Goal: Transaction & Acquisition: Book appointment/travel/reservation

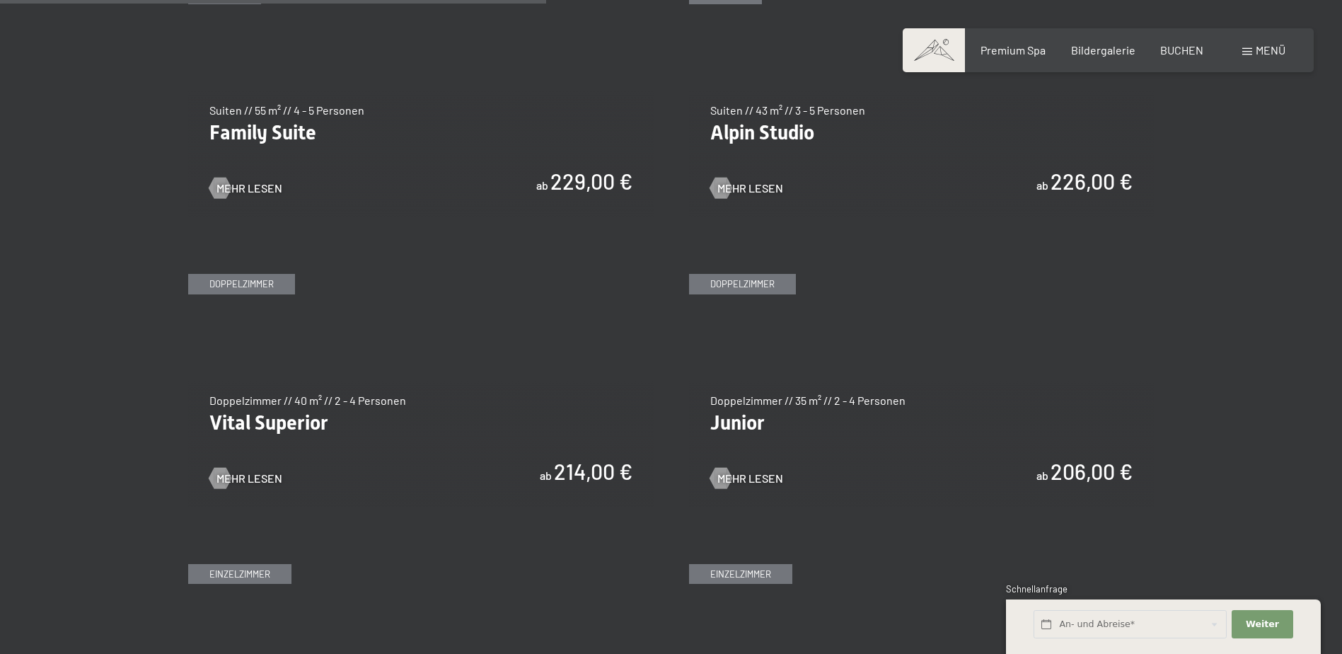
scroll to position [1840, 0]
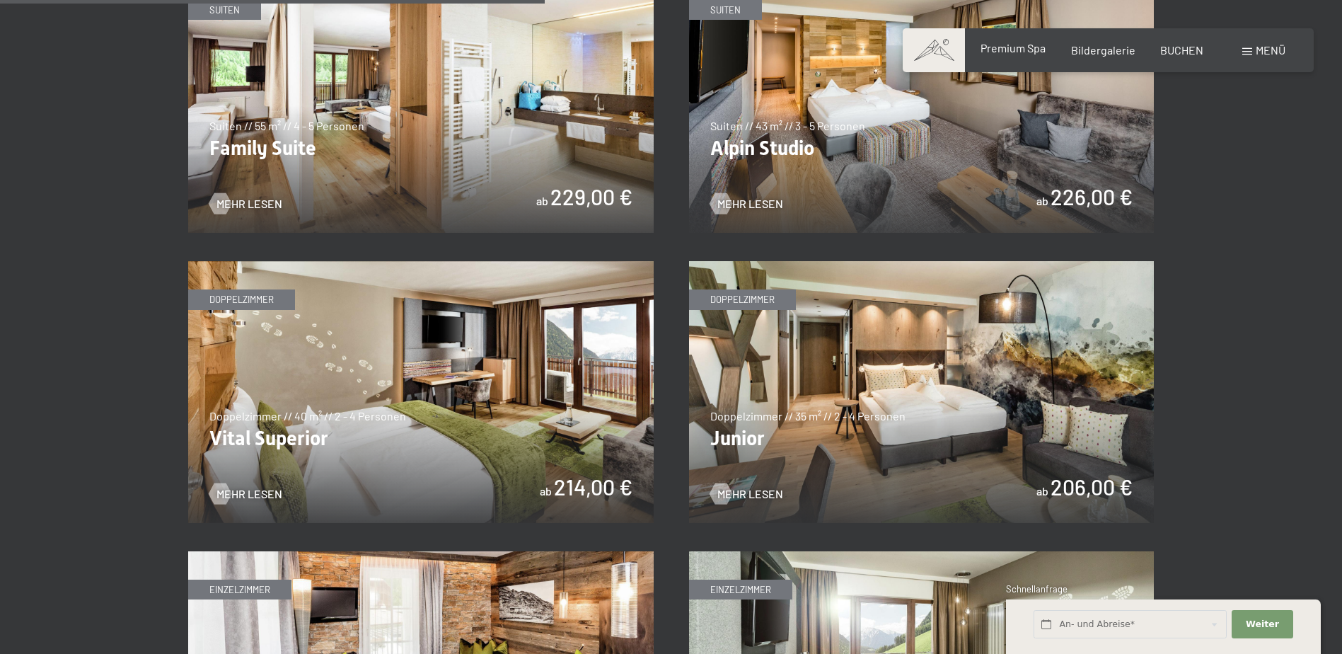
click at [1026, 52] on span "Premium Spa" at bounding box center [1013, 47] width 65 height 13
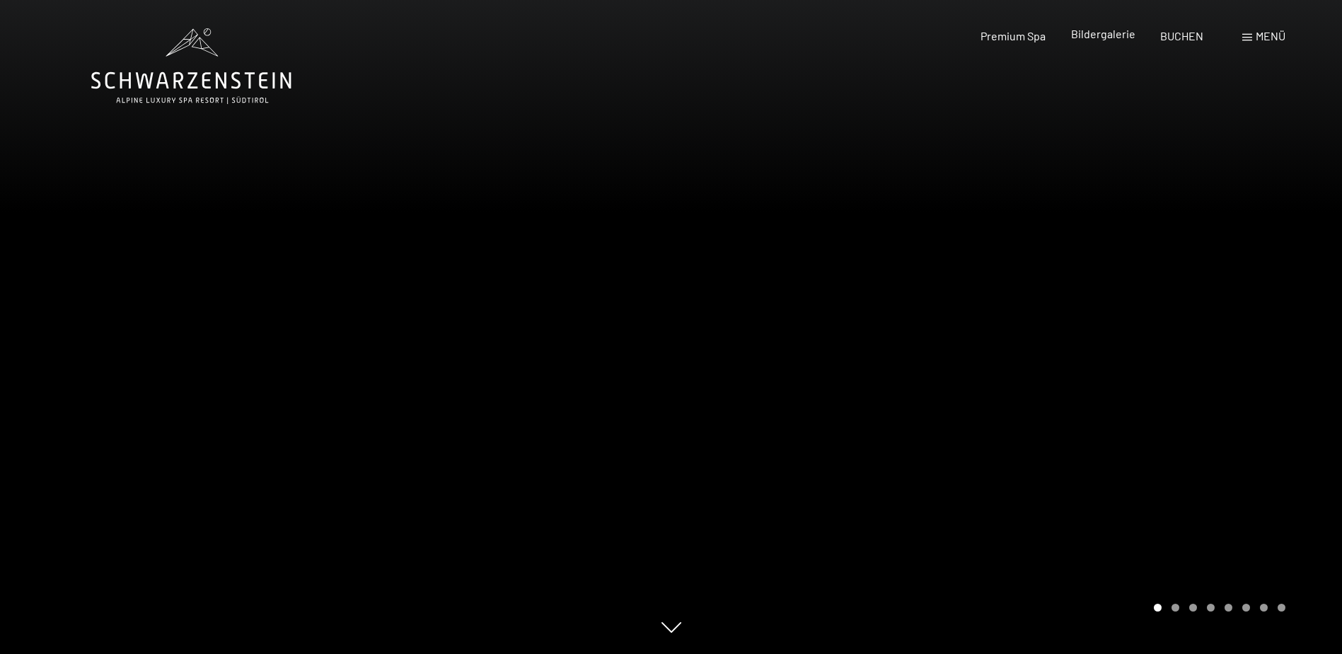
click at [1086, 38] on span "Bildergalerie" at bounding box center [1103, 33] width 64 height 13
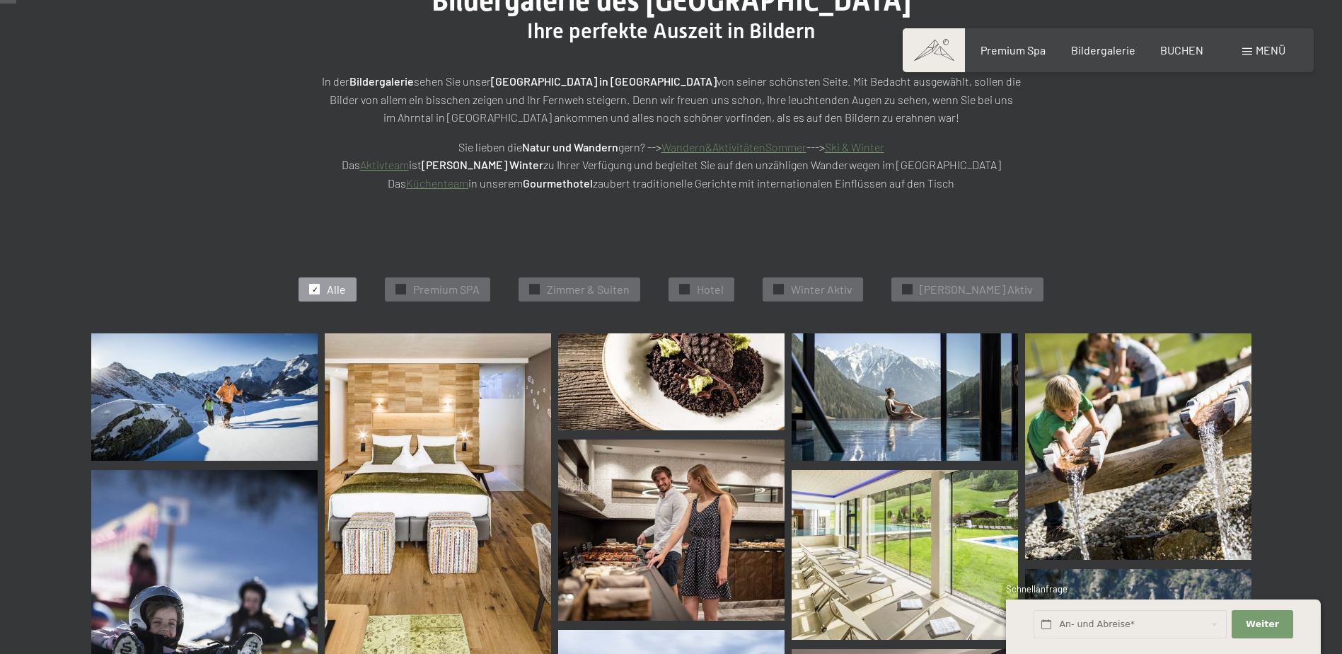
scroll to position [212, 0]
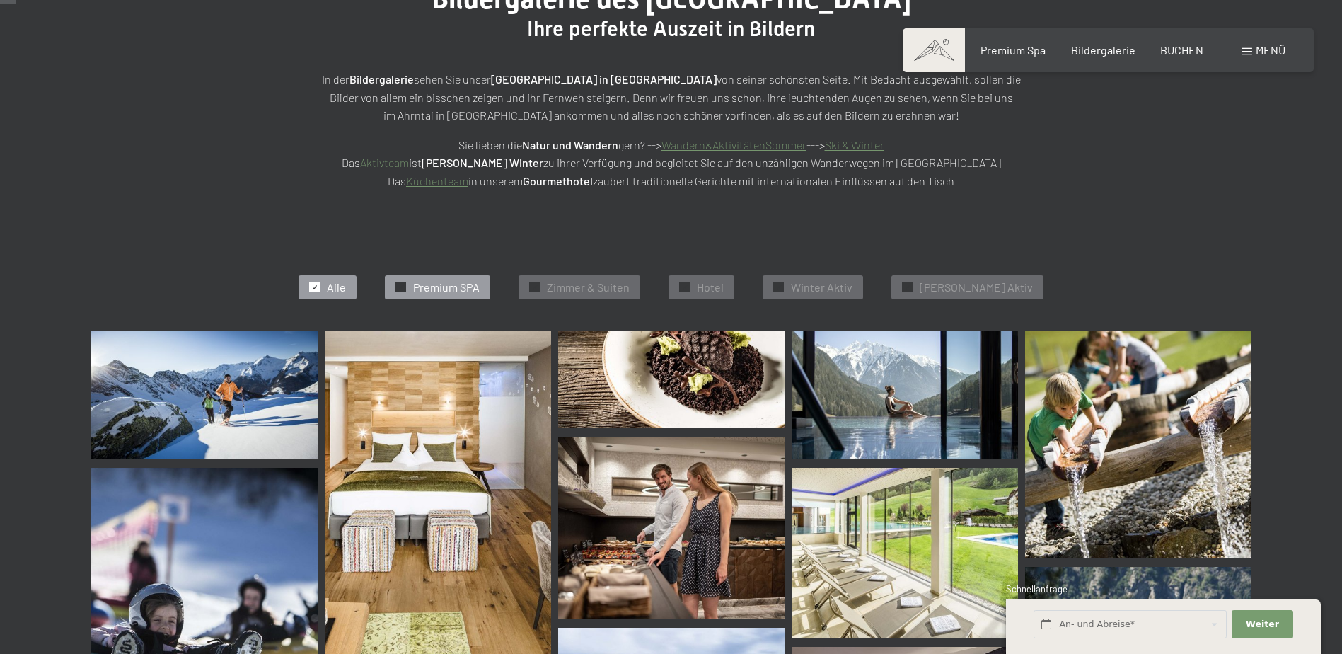
click at [458, 288] on span "Premium SPA" at bounding box center [446, 288] width 67 height 16
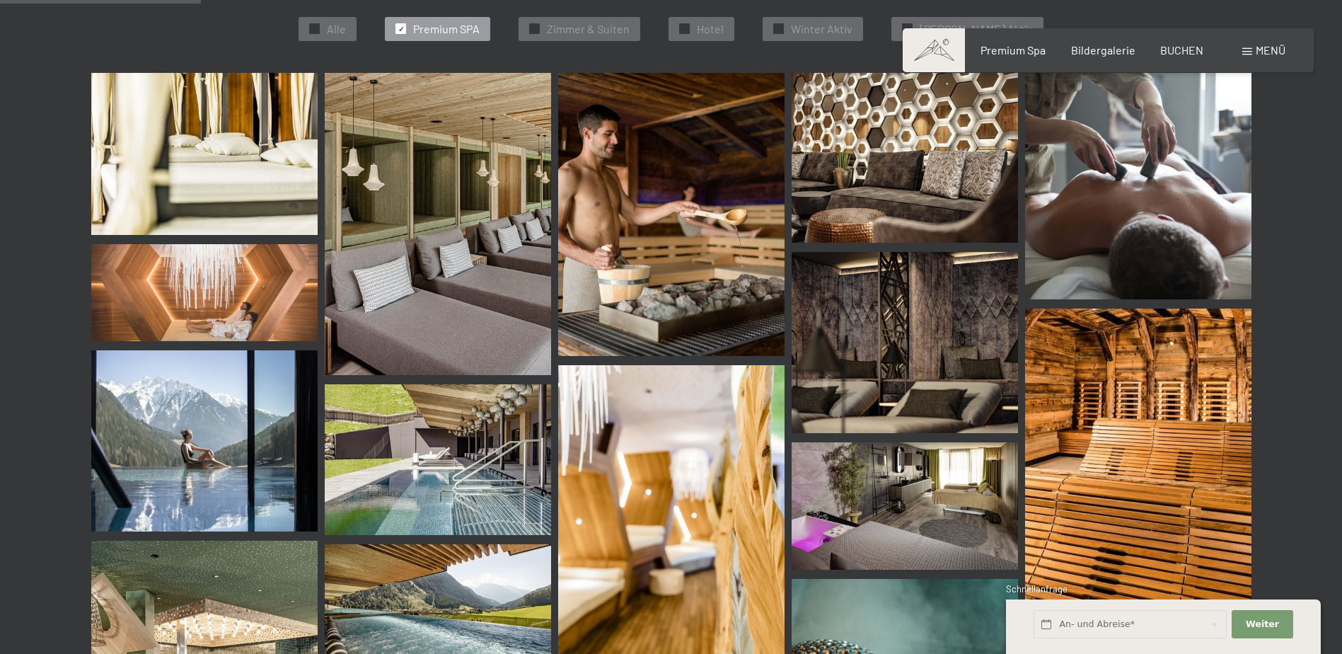
scroll to position [498, 0]
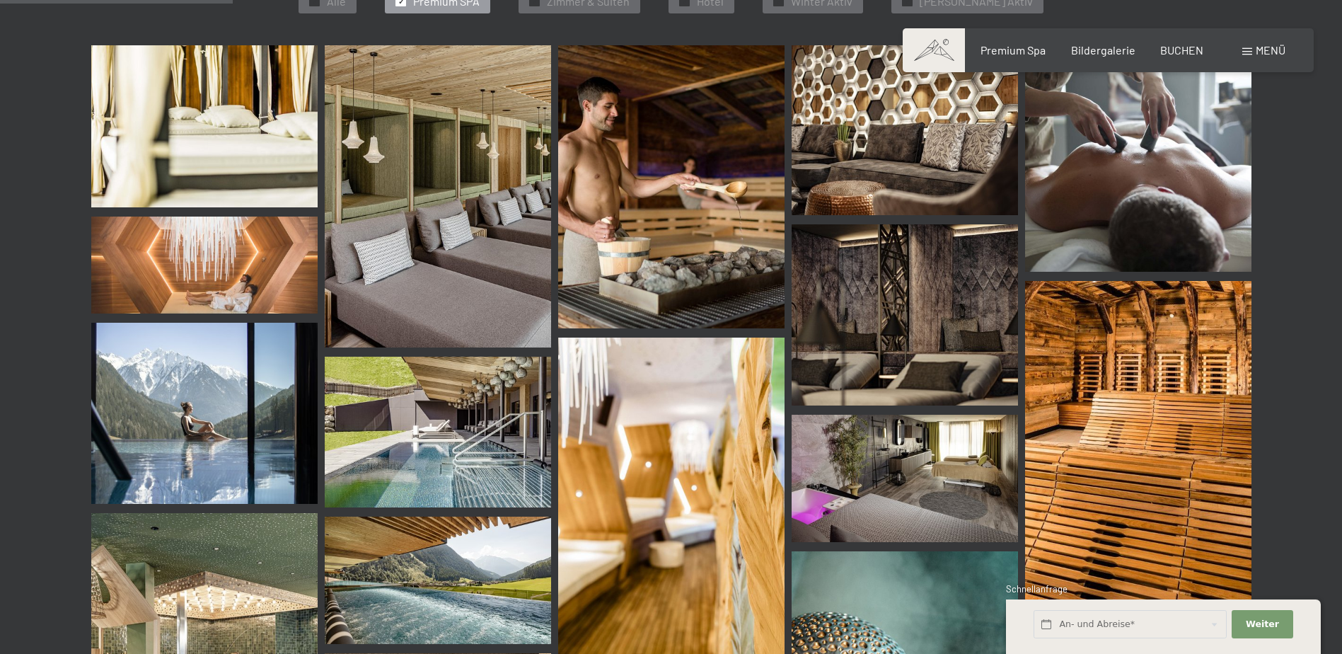
click at [254, 179] on img at bounding box center [204, 126] width 226 height 162
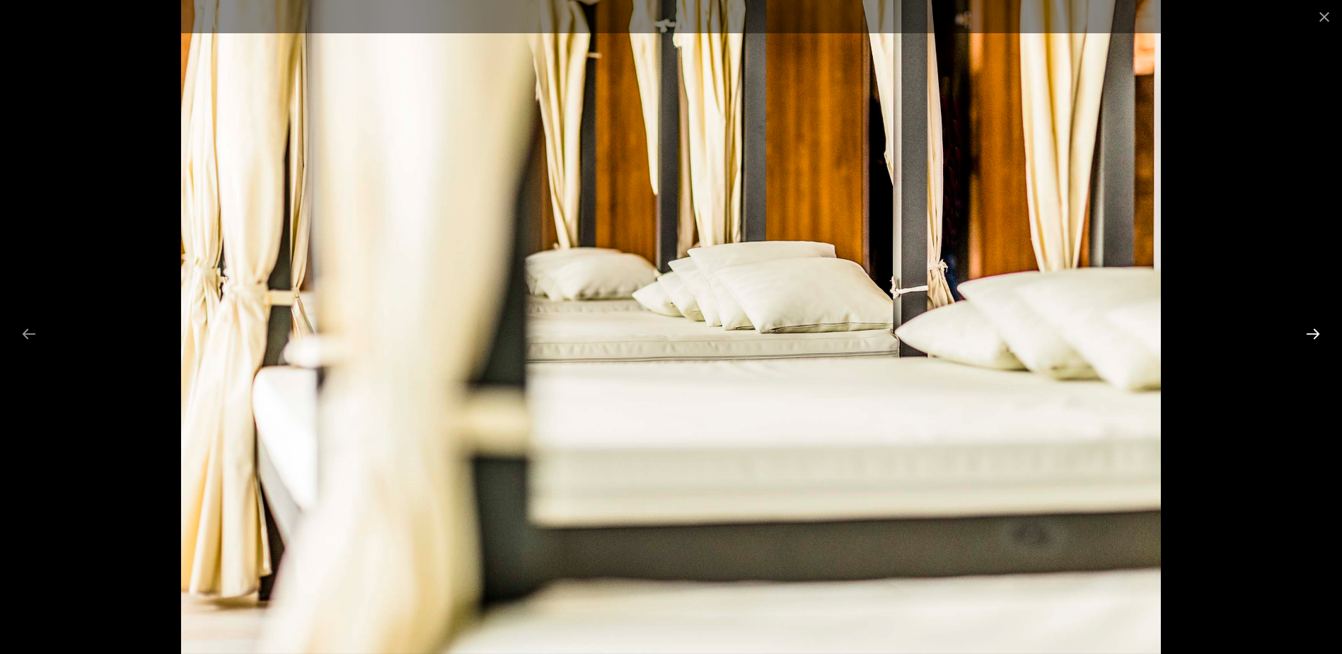
click at [1318, 333] on button "Next slide" at bounding box center [1314, 334] width 30 height 28
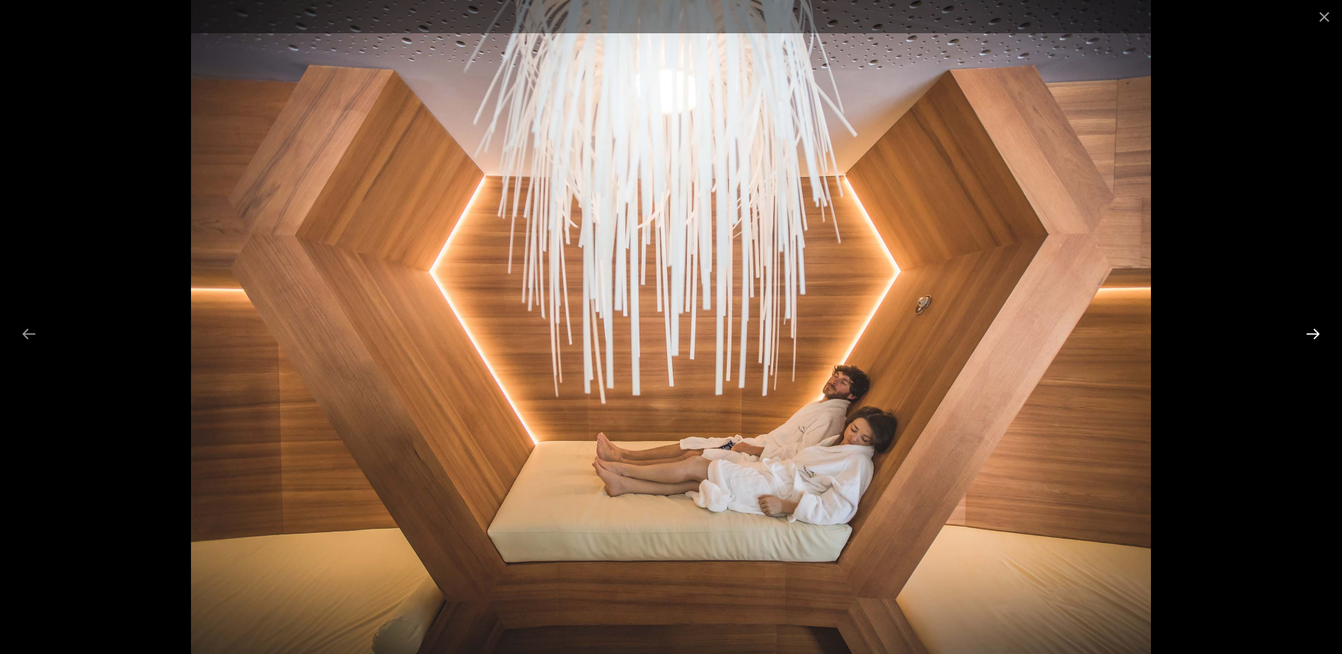
click at [1318, 333] on button "Next slide" at bounding box center [1314, 334] width 30 height 28
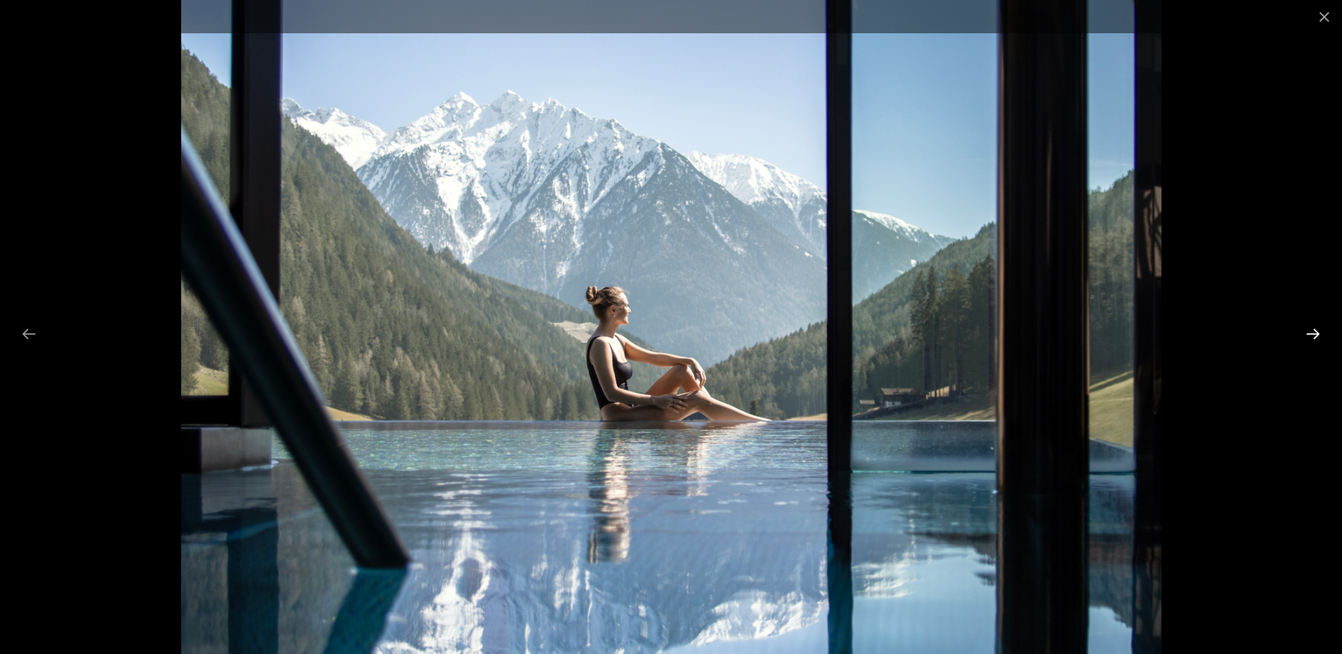
click at [1318, 333] on button "Next slide" at bounding box center [1314, 334] width 30 height 28
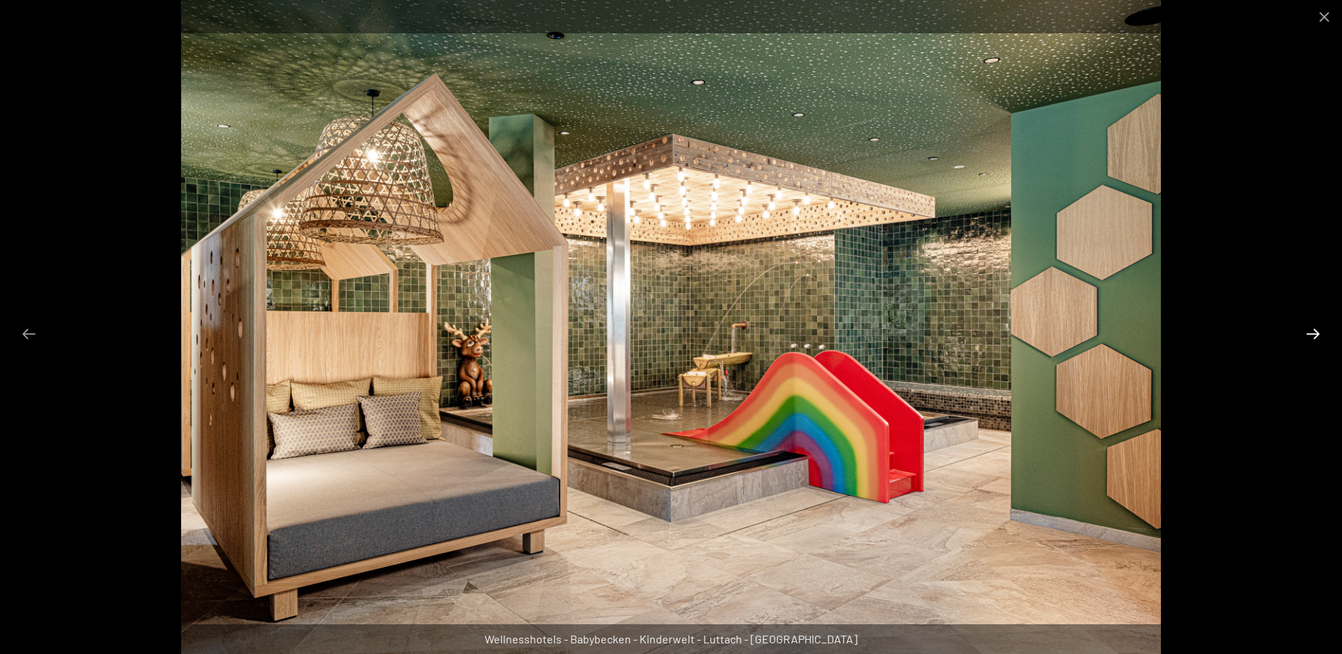
click at [1318, 333] on button "Next slide" at bounding box center [1314, 334] width 30 height 28
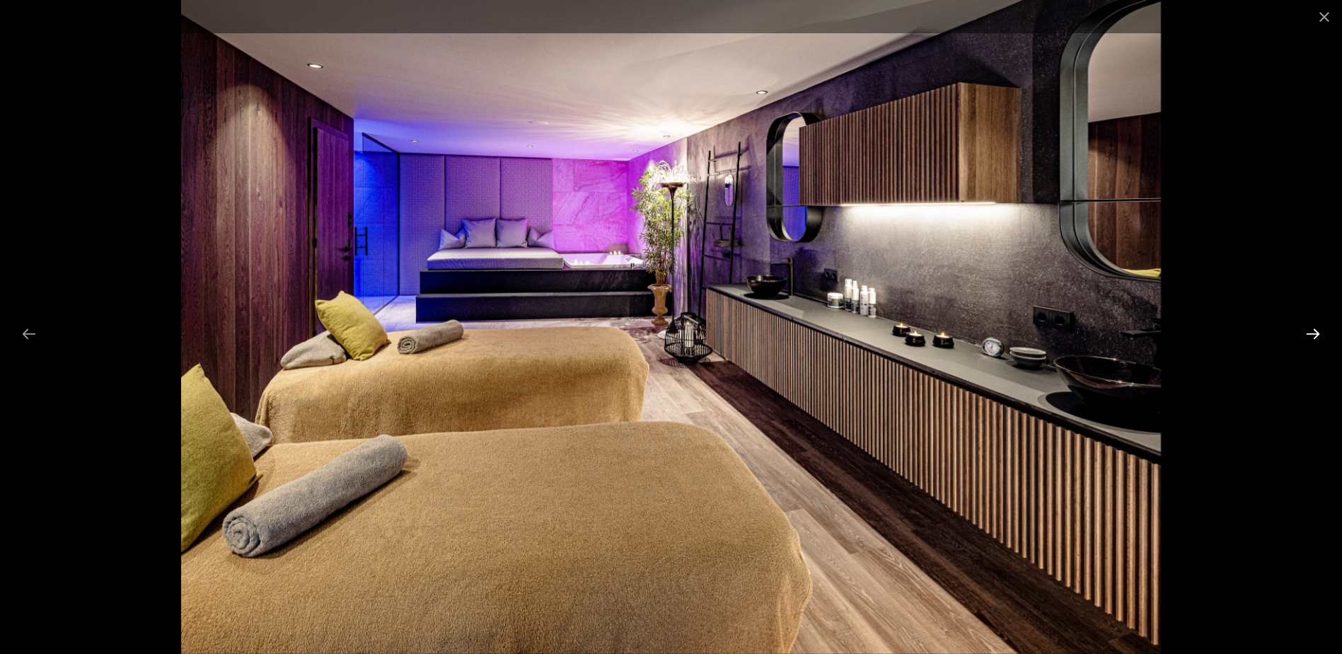
click at [1318, 333] on button "Next slide" at bounding box center [1314, 334] width 30 height 28
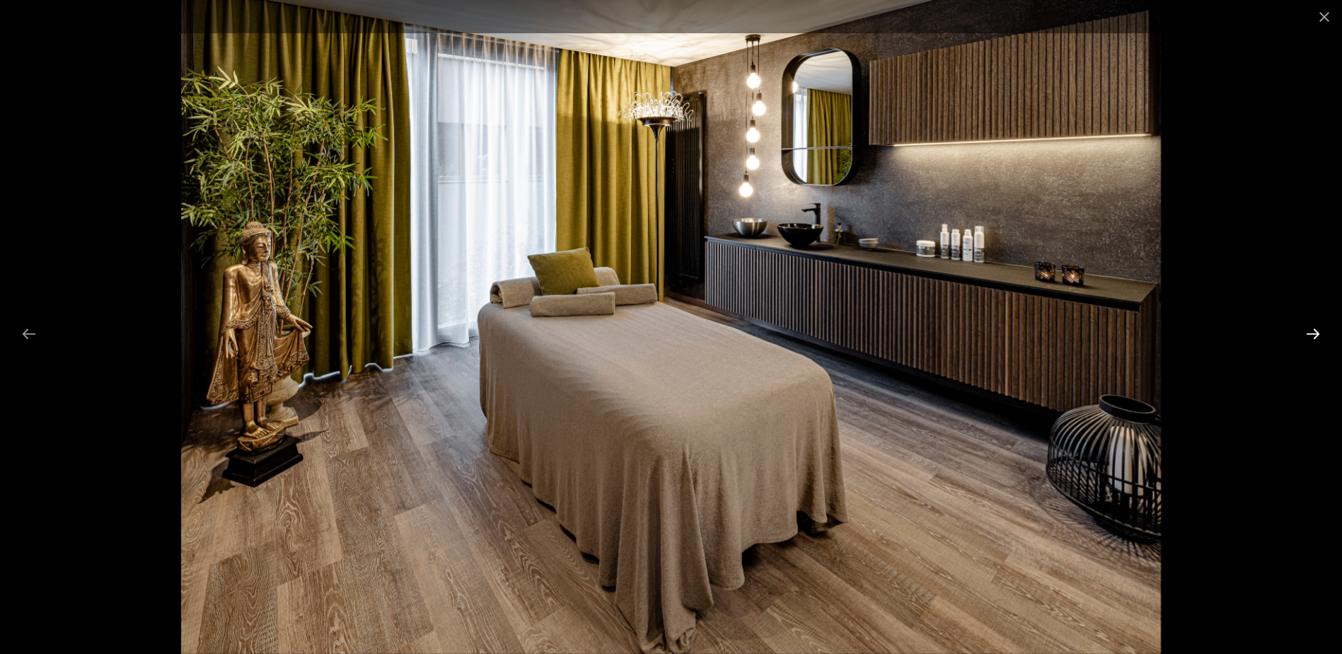
click at [1318, 333] on button "Next slide" at bounding box center [1314, 334] width 30 height 28
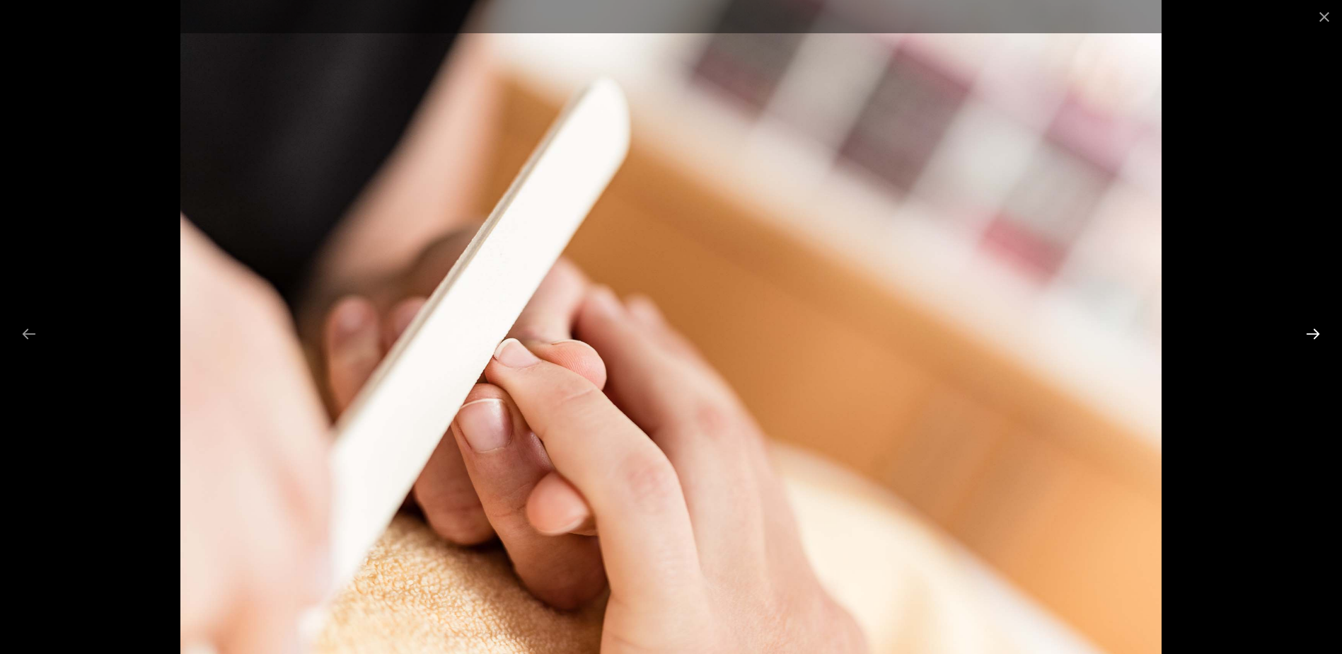
click at [1318, 333] on button "Next slide" at bounding box center [1314, 334] width 30 height 28
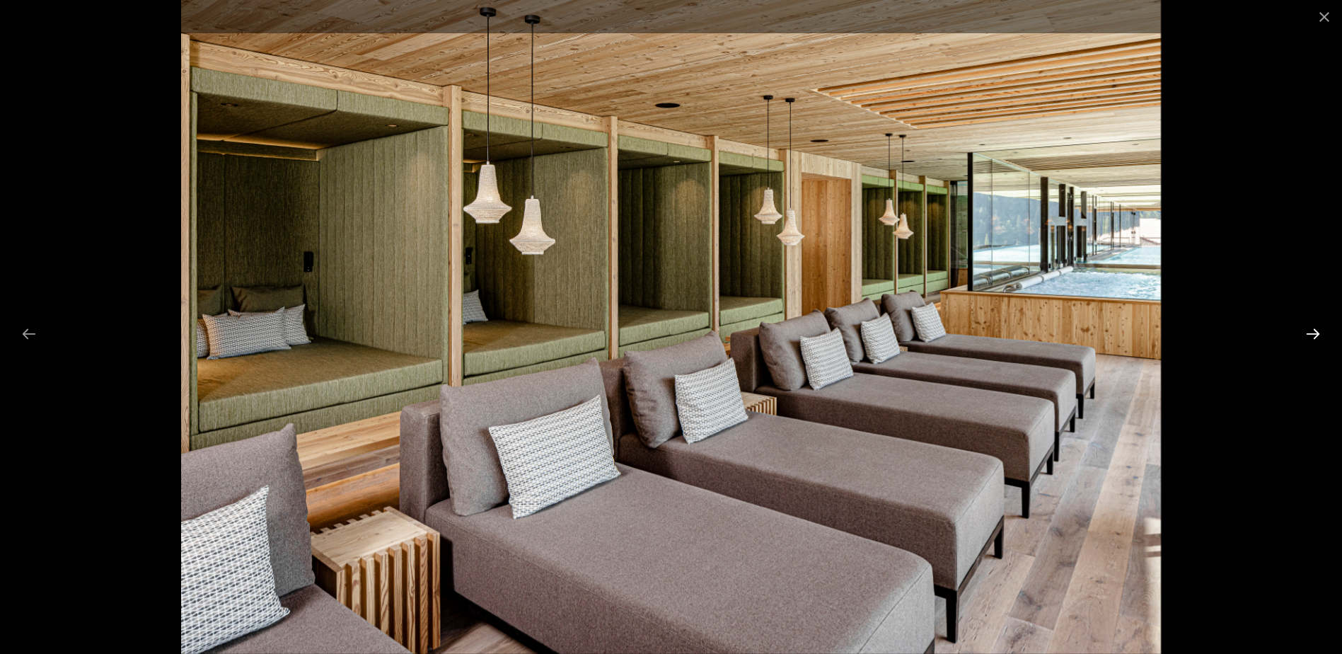
click at [1318, 333] on button "Next slide" at bounding box center [1314, 334] width 30 height 28
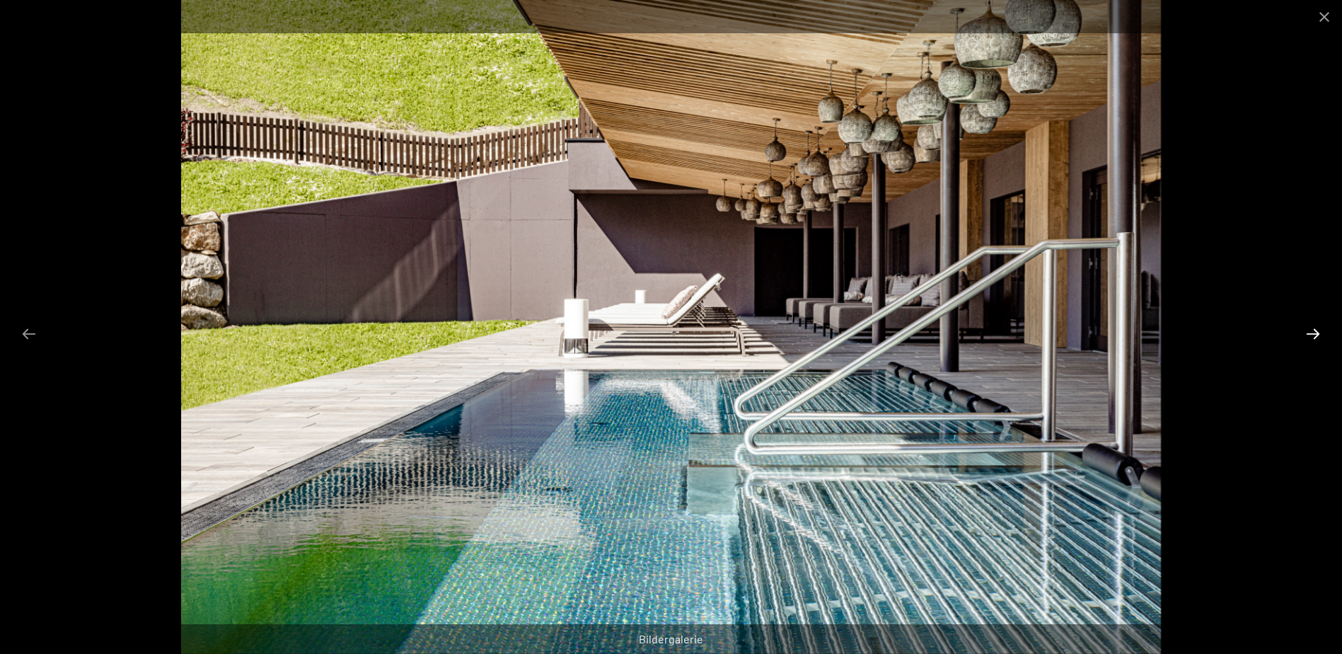
click at [1318, 333] on button "Next slide" at bounding box center [1314, 334] width 30 height 28
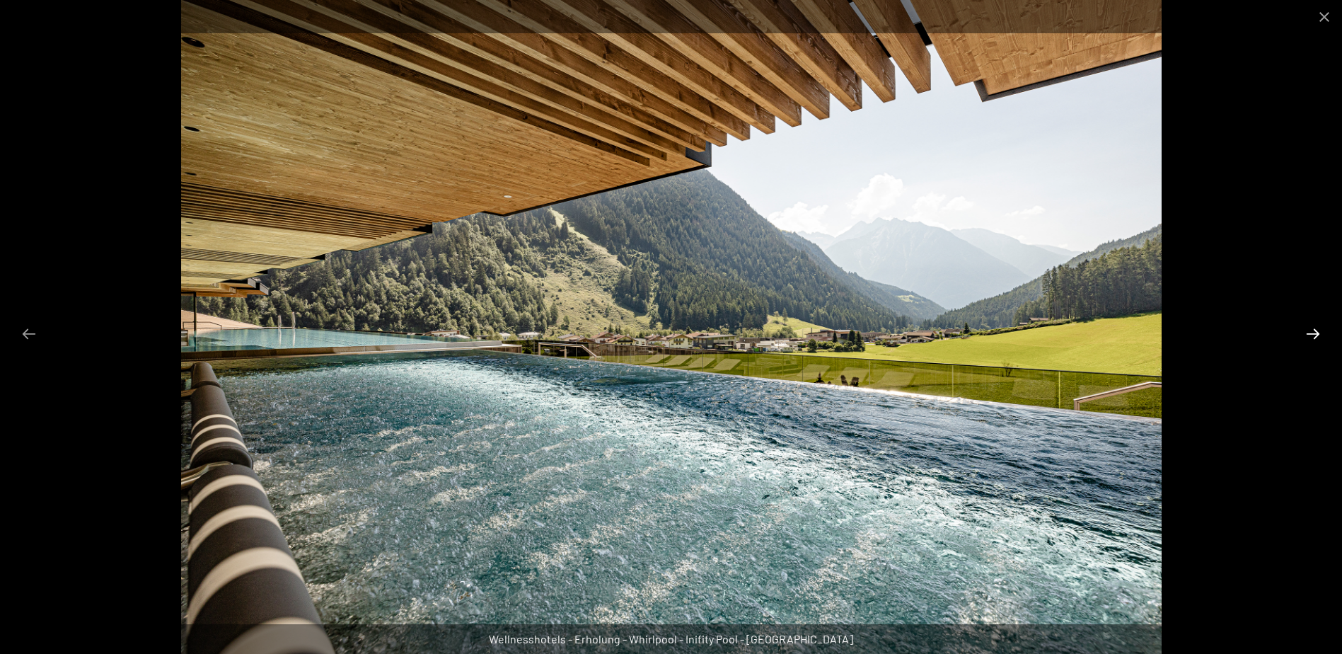
click at [1318, 333] on button "Next slide" at bounding box center [1314, 334] width 30 height 28
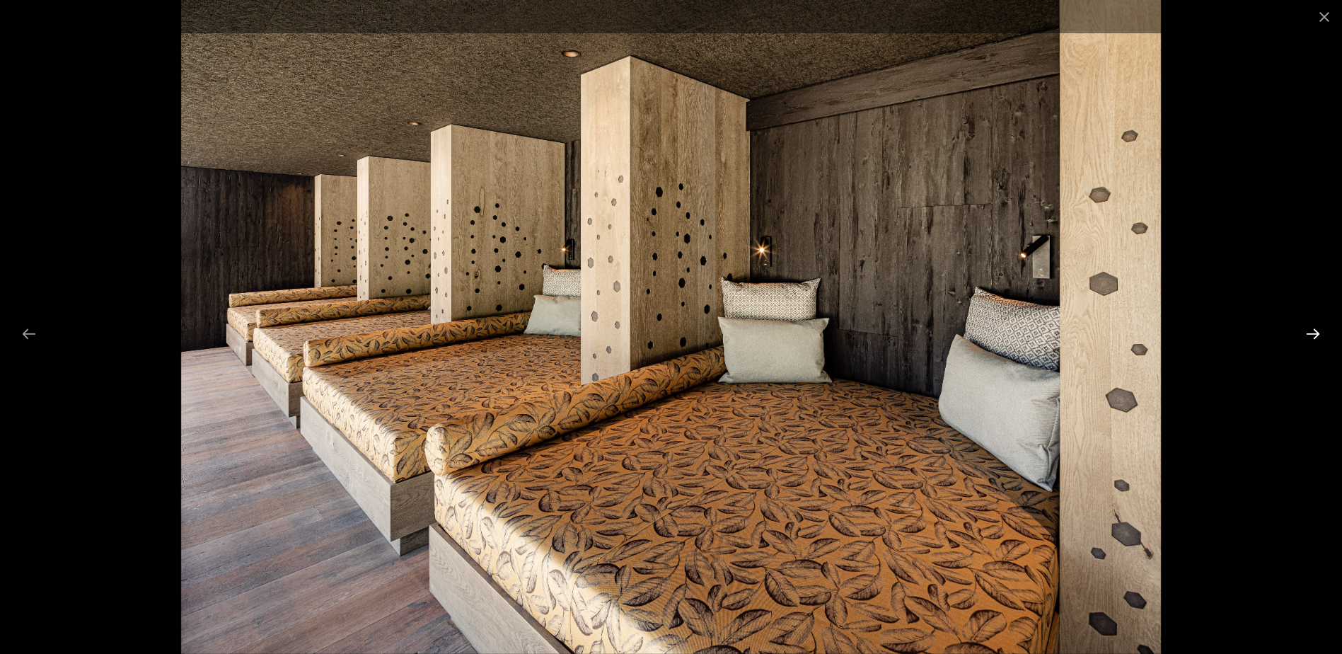
click at [1318, 333] on button "Next slide" at bounding box center [1314, 334] width 30 height 28
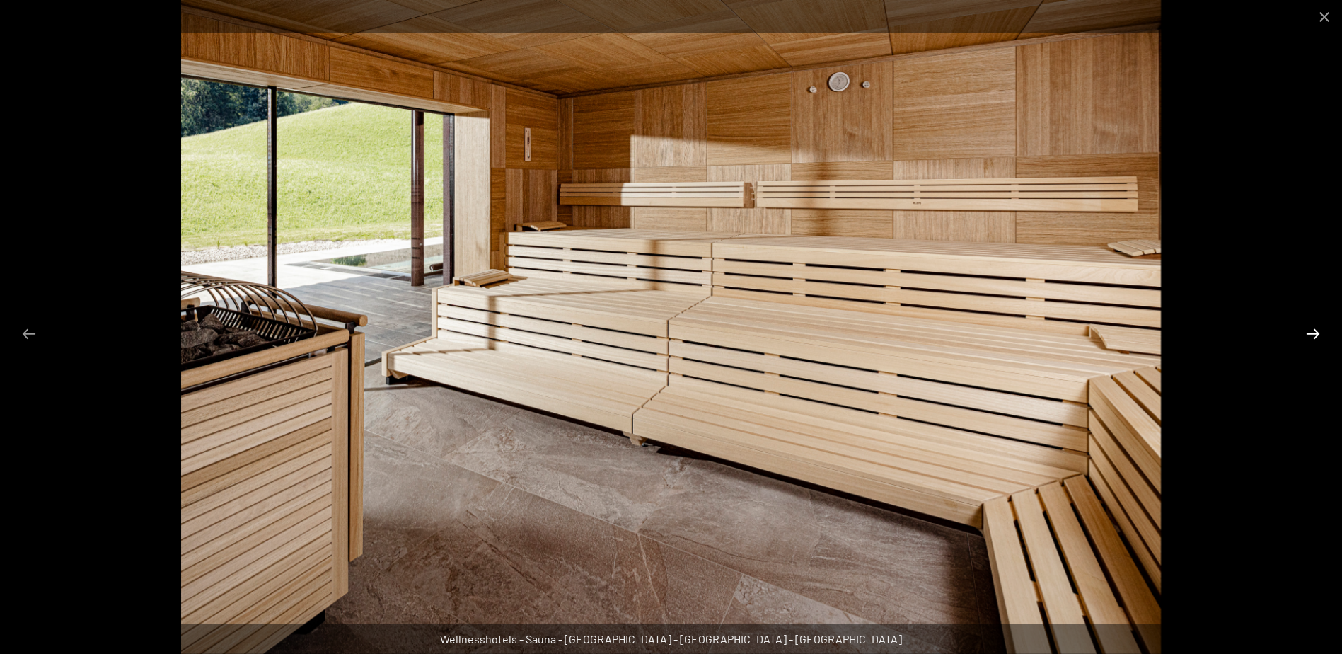
click at [1318, 333] on button "Next slide" at bounding box center [1314, 334] width 30 height 28
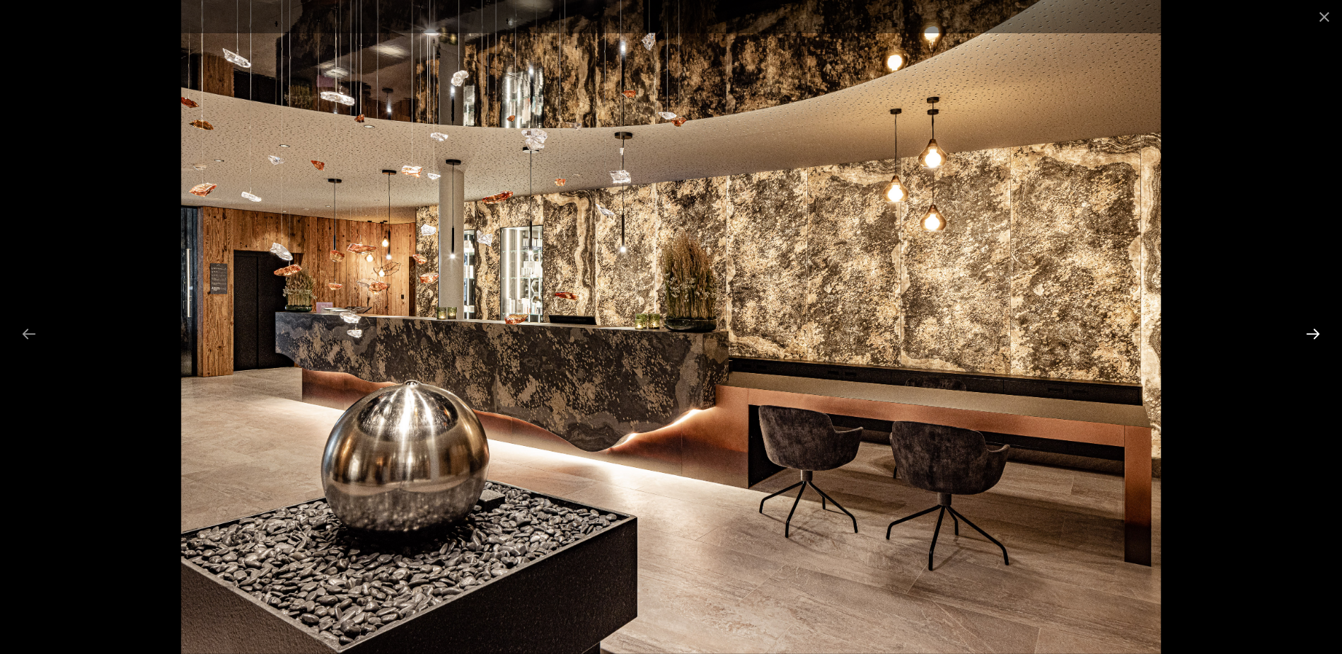
click at [1318, 333] on button "Next slide" at bounding box center [1314, 334] width 30 height 28
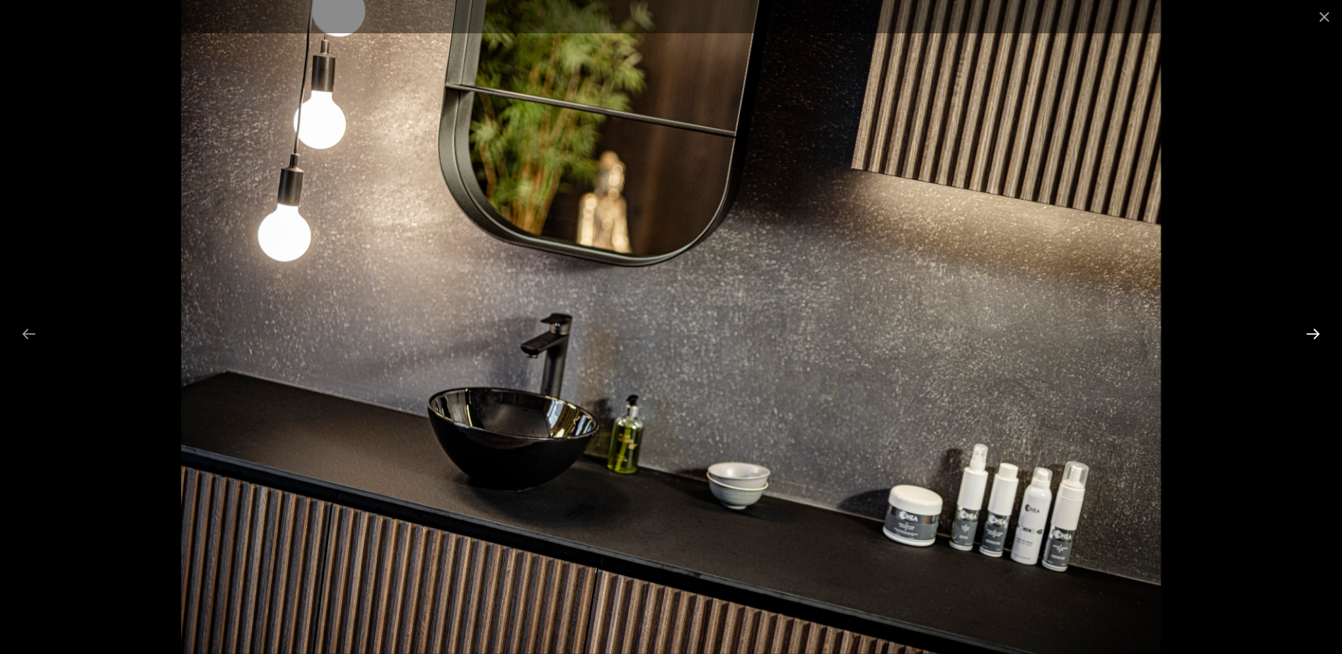
click at [1318, 333] on button "Next slide" at bounding box center [1314, 334] width 30 height 28
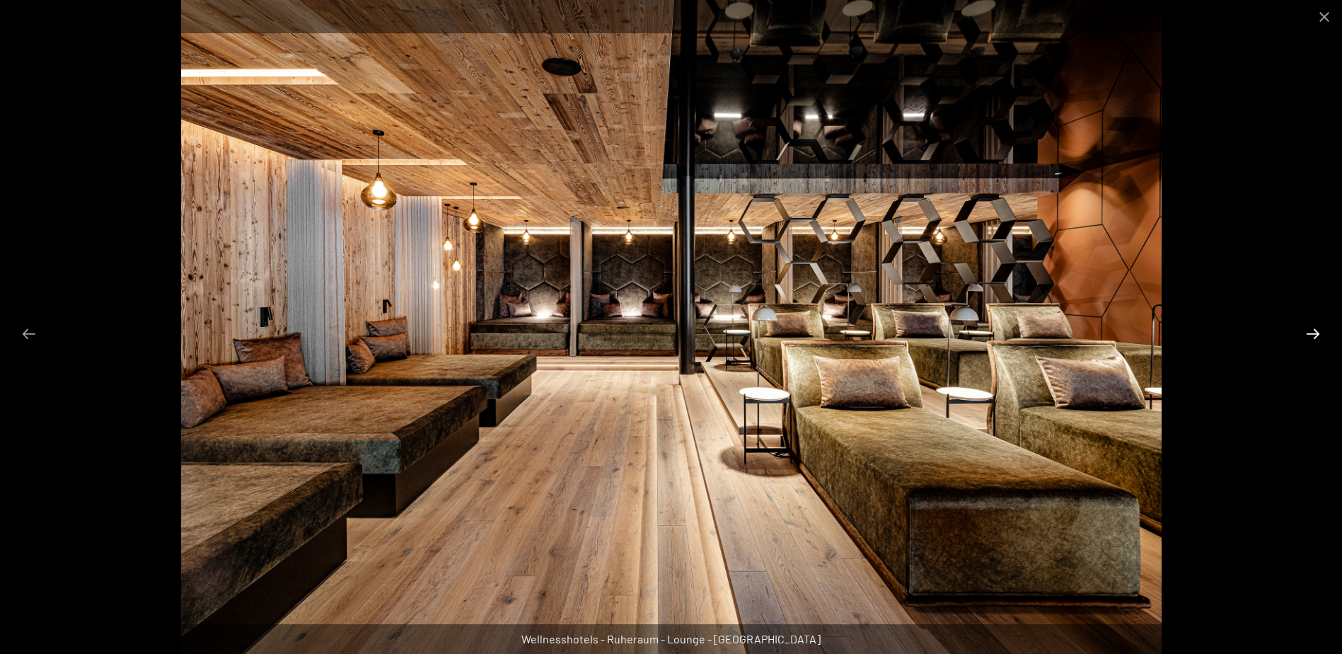
click at [1318, 333] on button "Next slide" at bounding box center [1314, 334] width 30 height 28
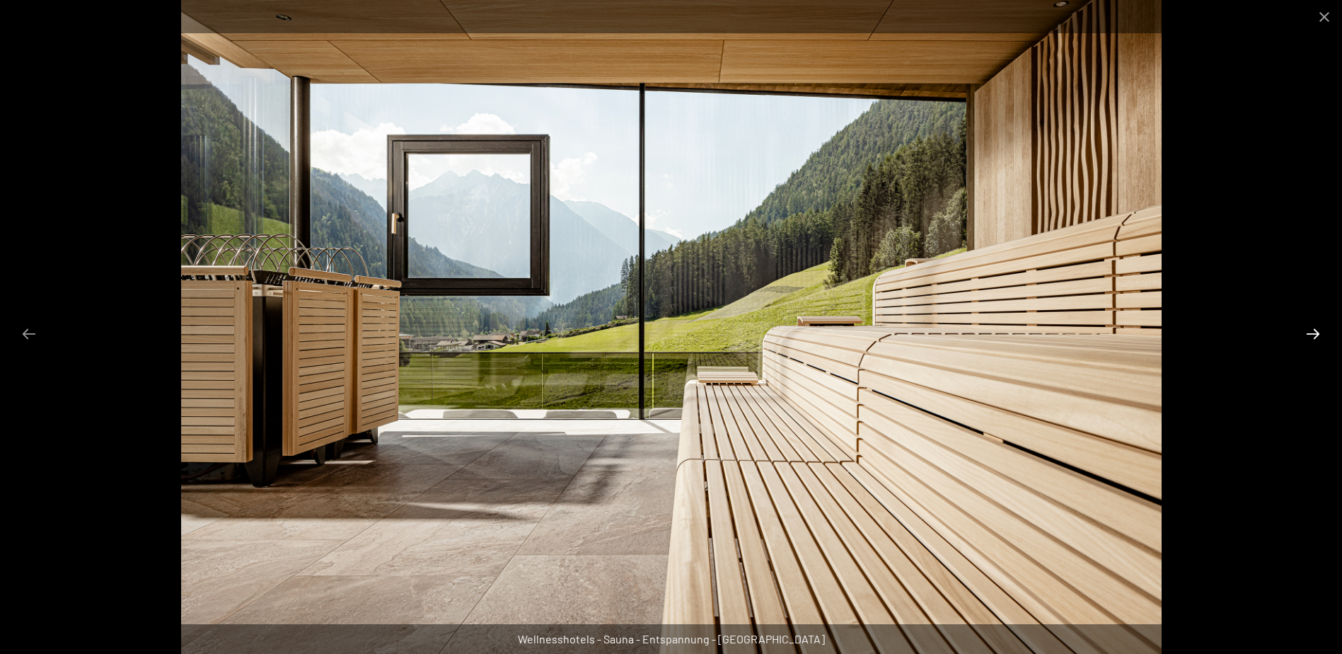
click at [1318, 333] on button "Next slide" at bounding box center [1314, 334] width 30 height 28
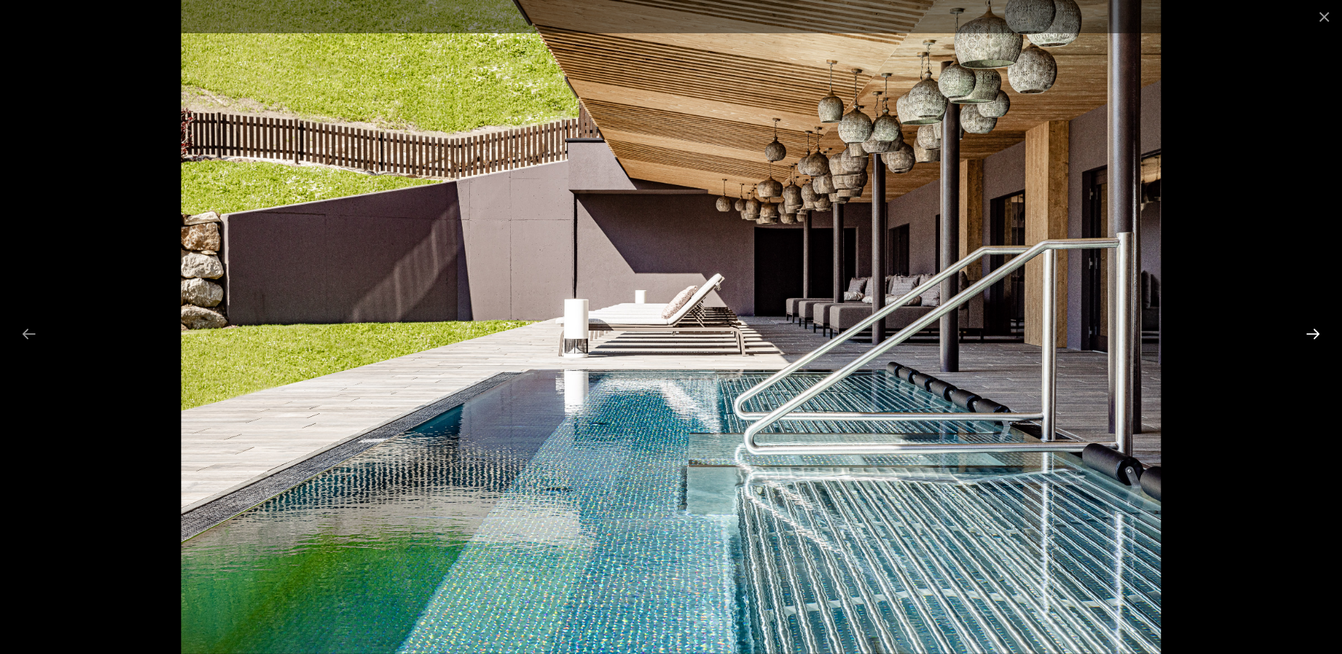
click at [1318, 333] on button "Next slide" at bounding box center [1314, 334] width 30 height 28
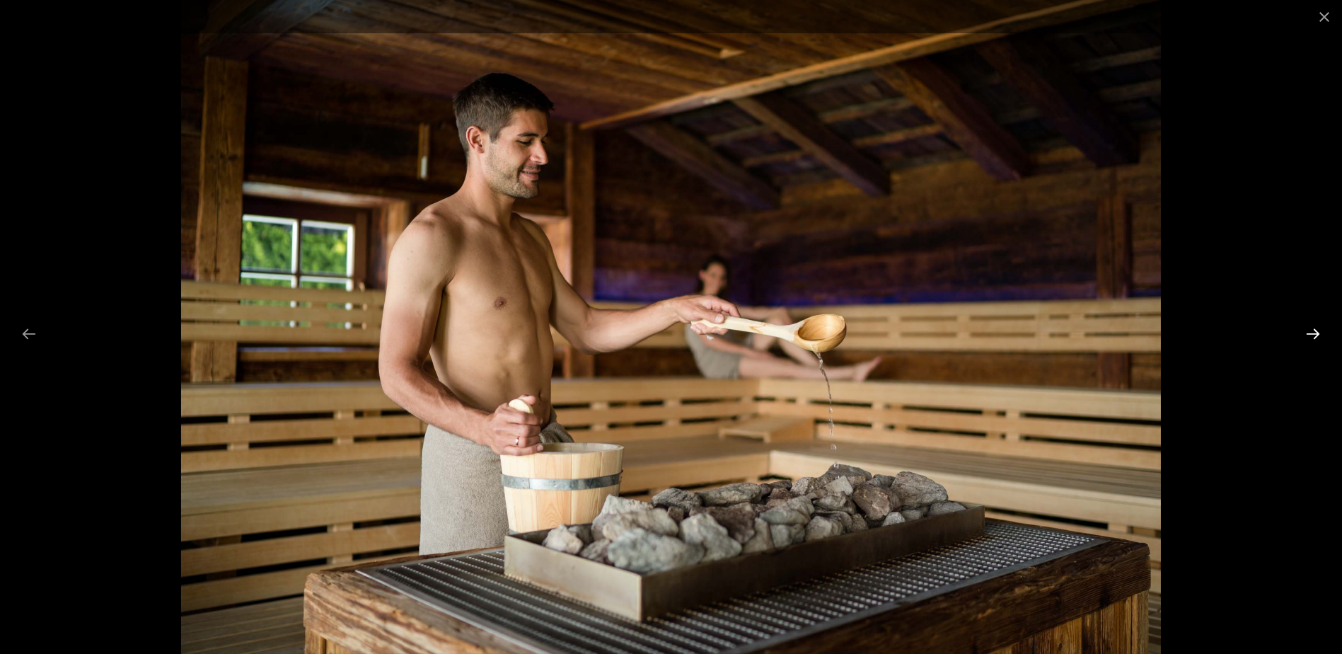
click at [1318, 333] on button "Next slide" at bounding box center [1314, 334] width 30 height 28
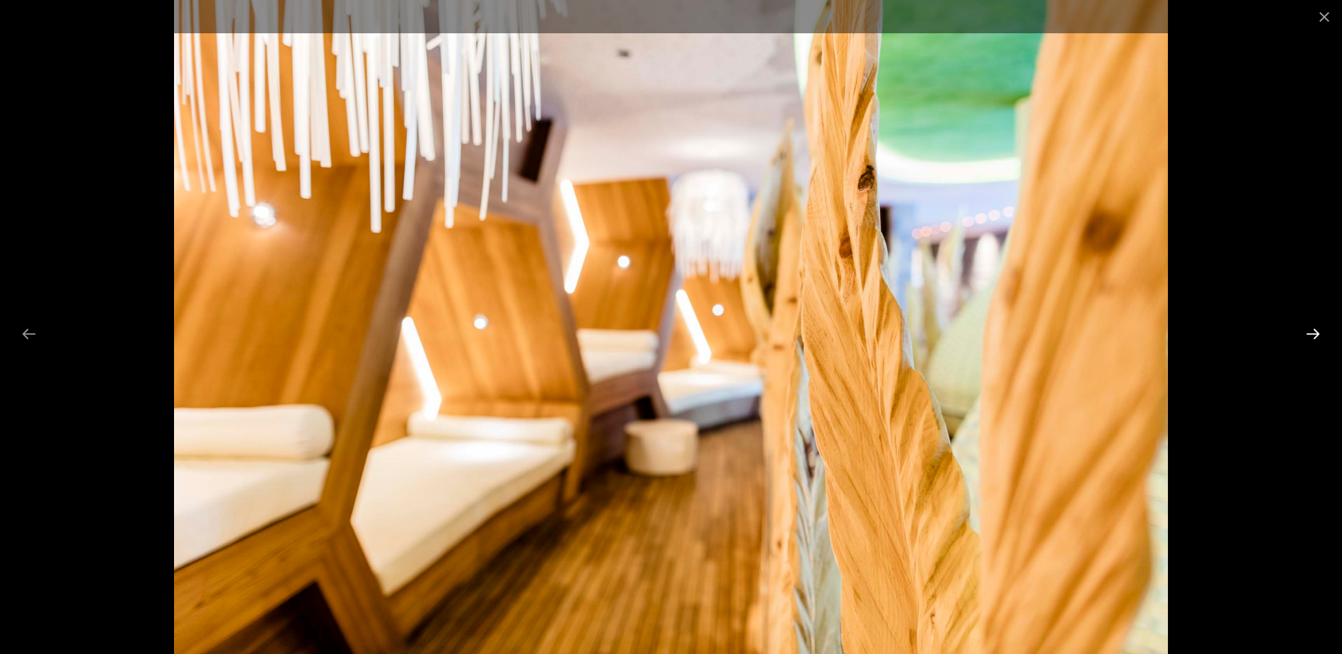
click at [1318, 333] on button "Next slide" at bounding box center [1314, 334] width 30 height 28
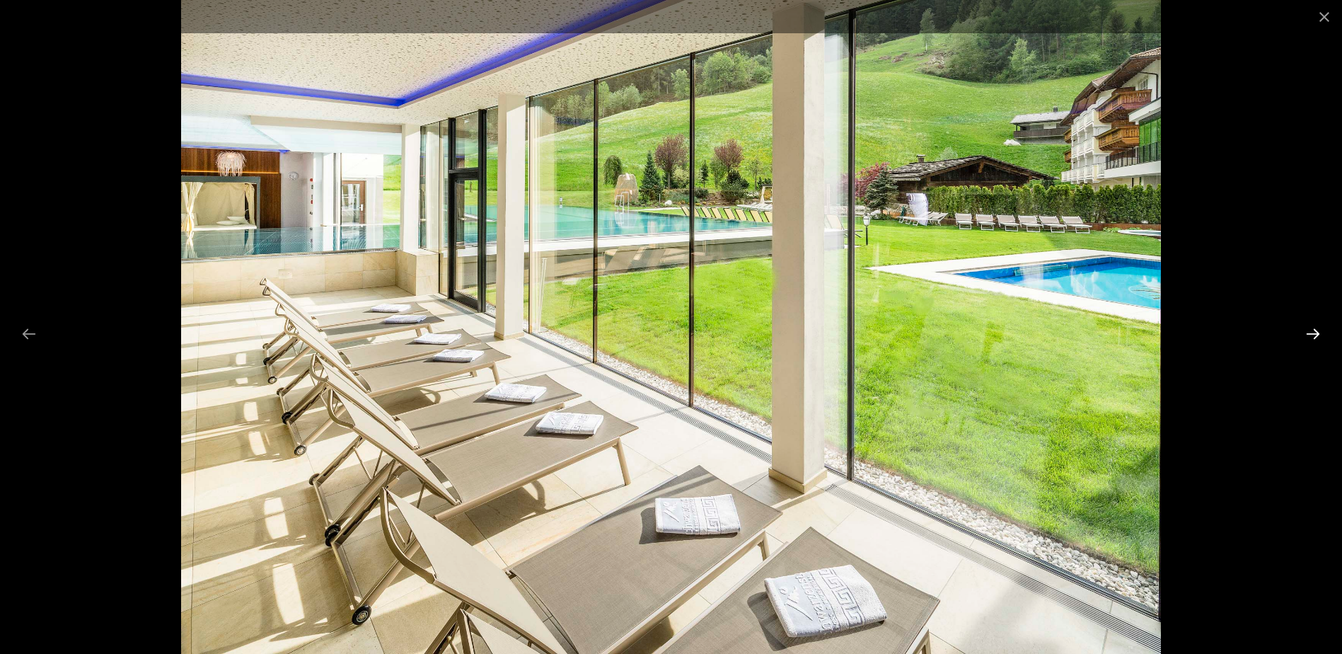
click at [1318, 333] on button "Next slide" at bounding box center [1314, 334] width 30 height 28
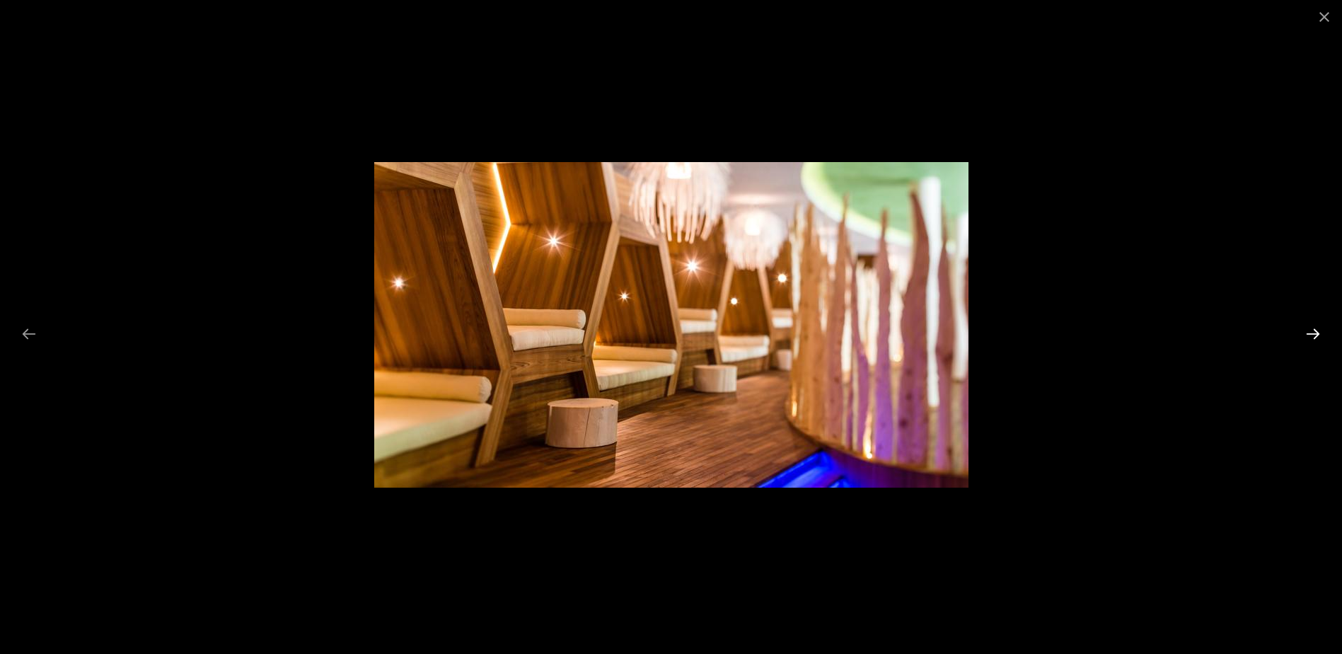
click at [1318, 333] on button "Next slide" at bounding box center [1314, 334] width 30 height 28
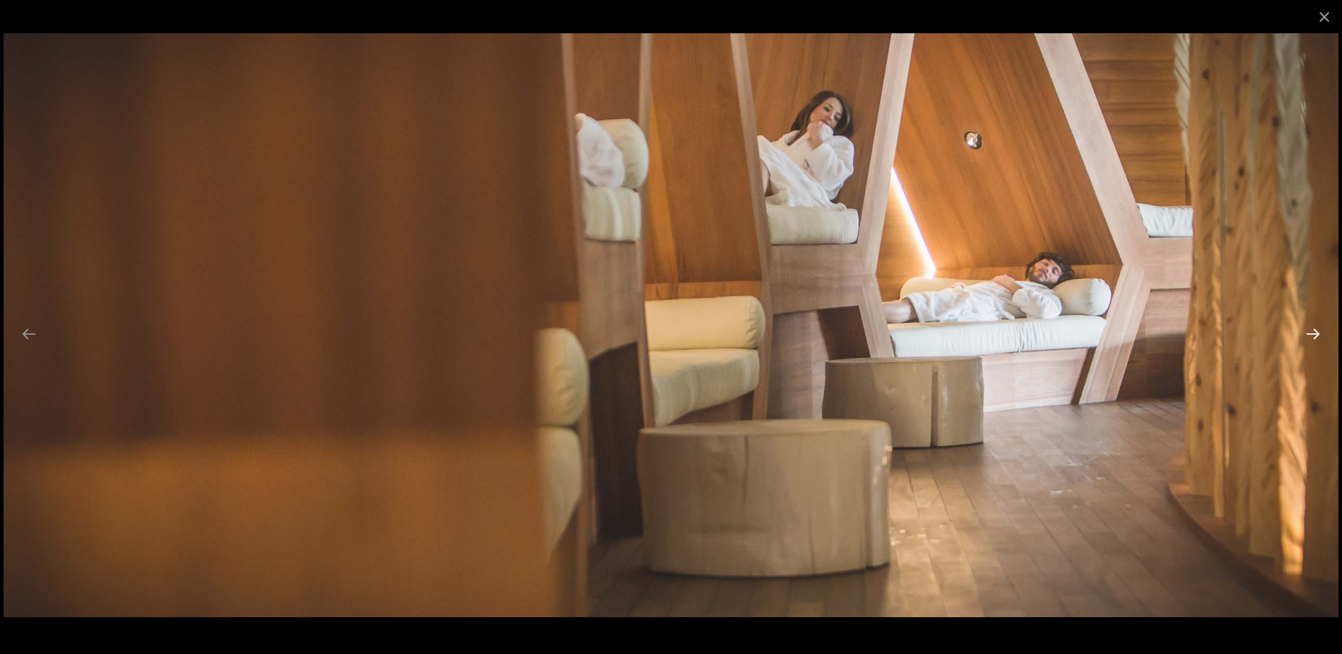
click at [1318, 333] on button "Next slide" at bounding box center [1314, 334] width 30 height 28
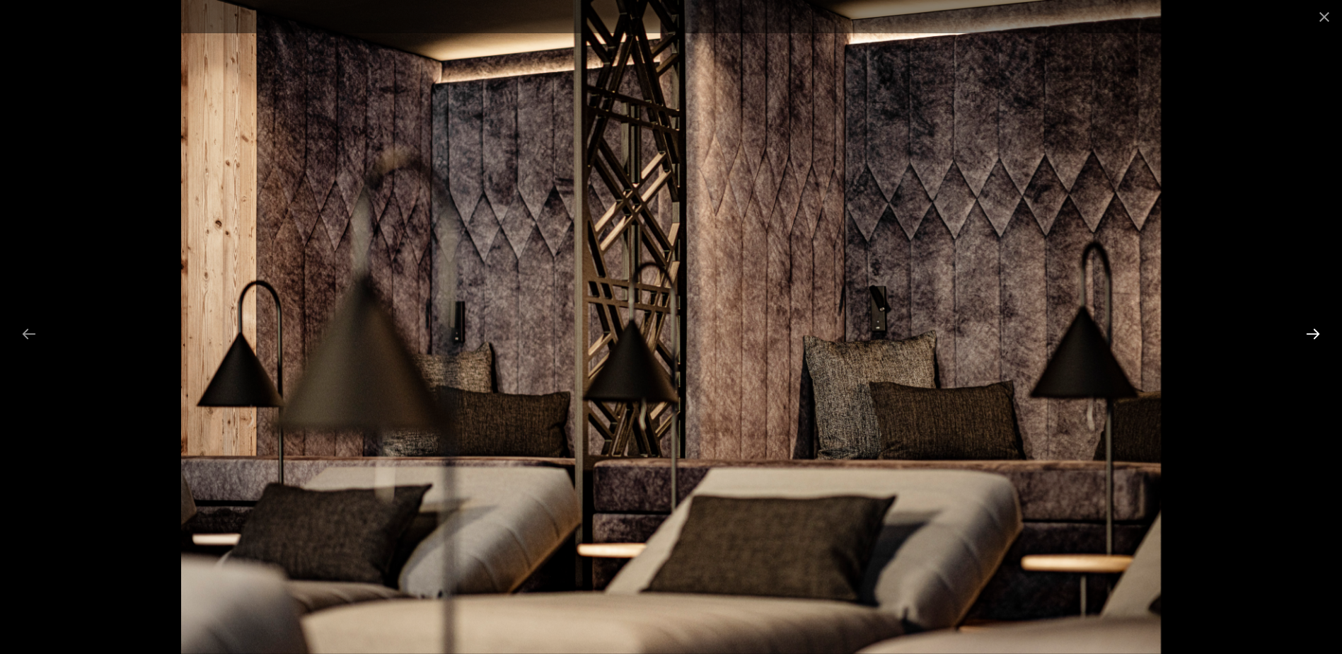
click at [1318, 333] on button "Next slide" at bounding box center [1314, 334] width 30 height 28
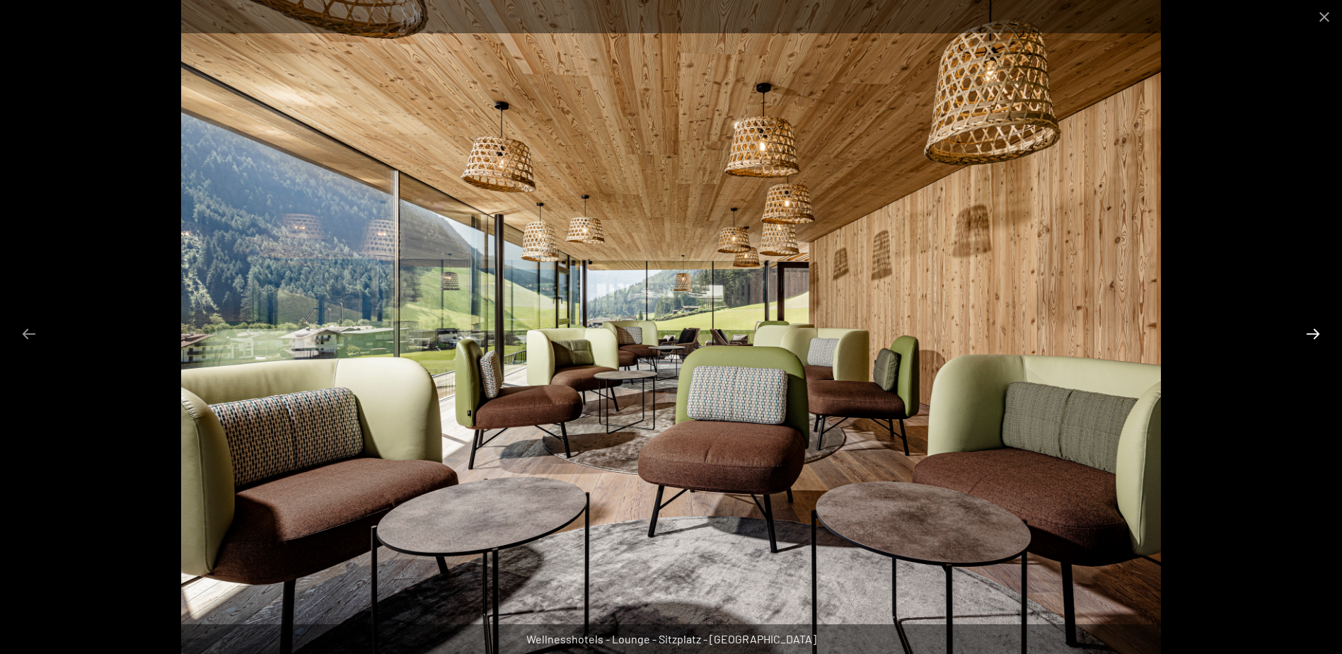
click at [1318, 333] on button "Next slide" at bounding box center [1314, 334] width 30 height 28
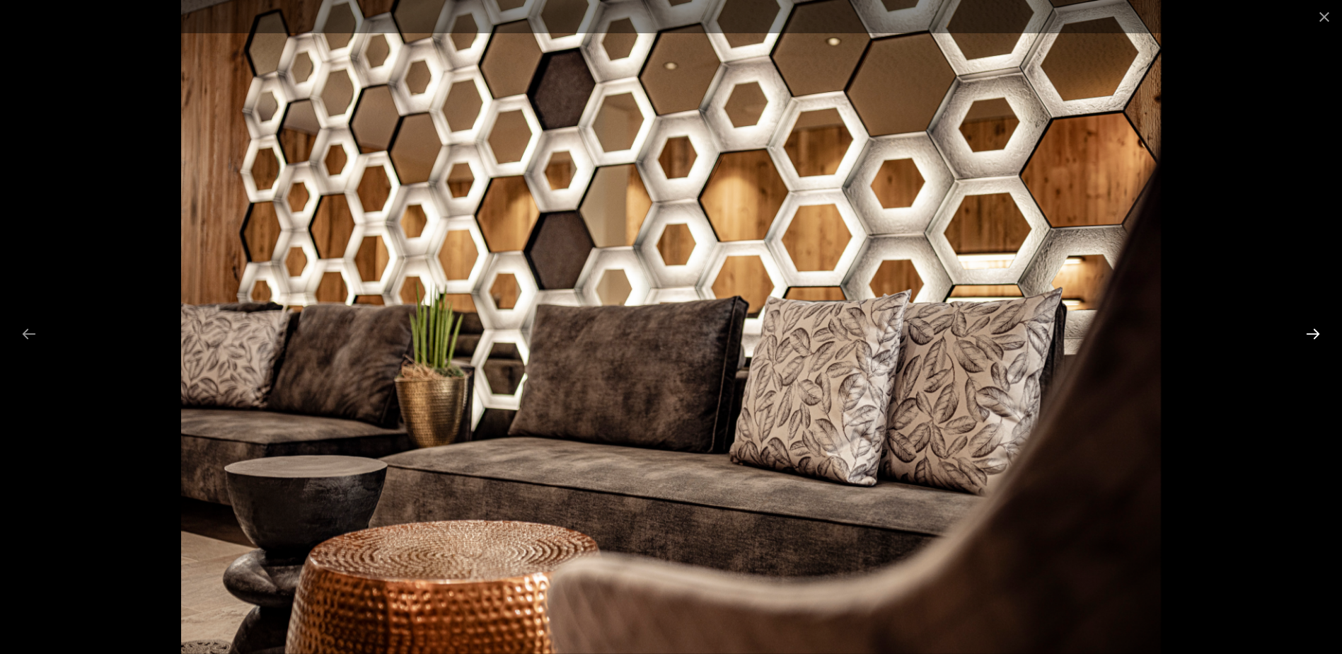
click at [1318, 333] on button "Next slide" at bounding box center [1314, 334] width 30 height 28
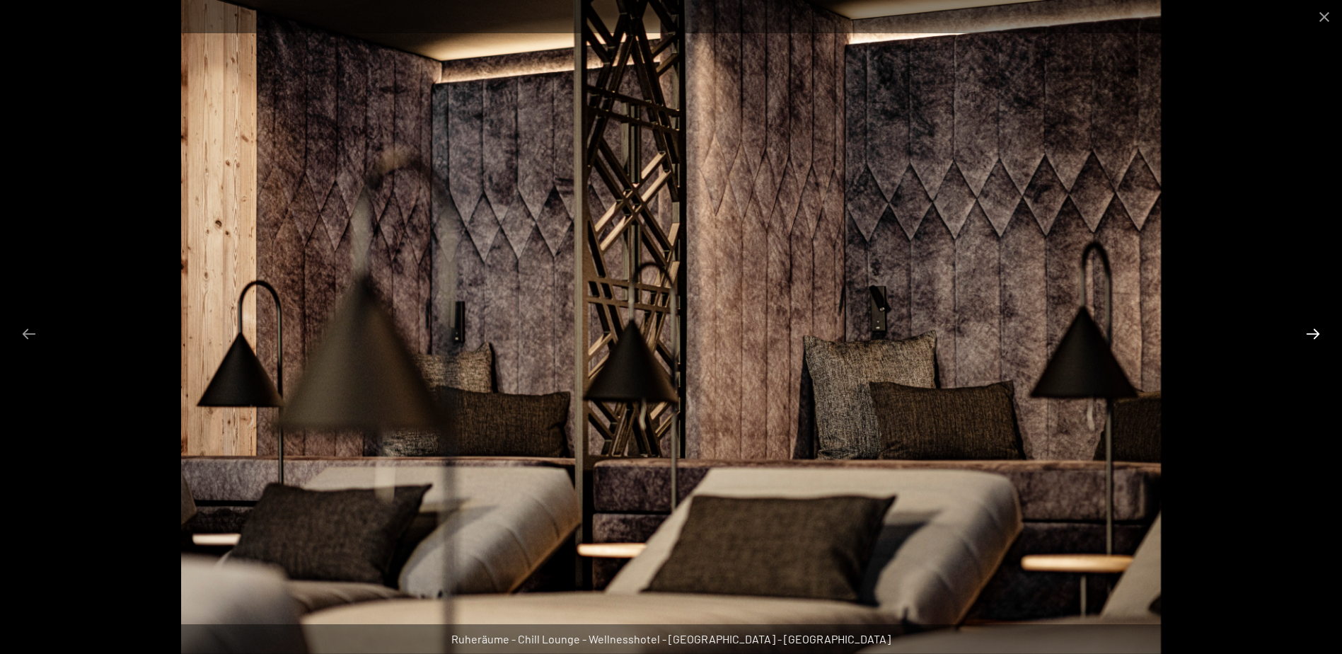
click at [1318, 333] on button "Next slide" at bounding box center [1314, 334] width 30 height 28
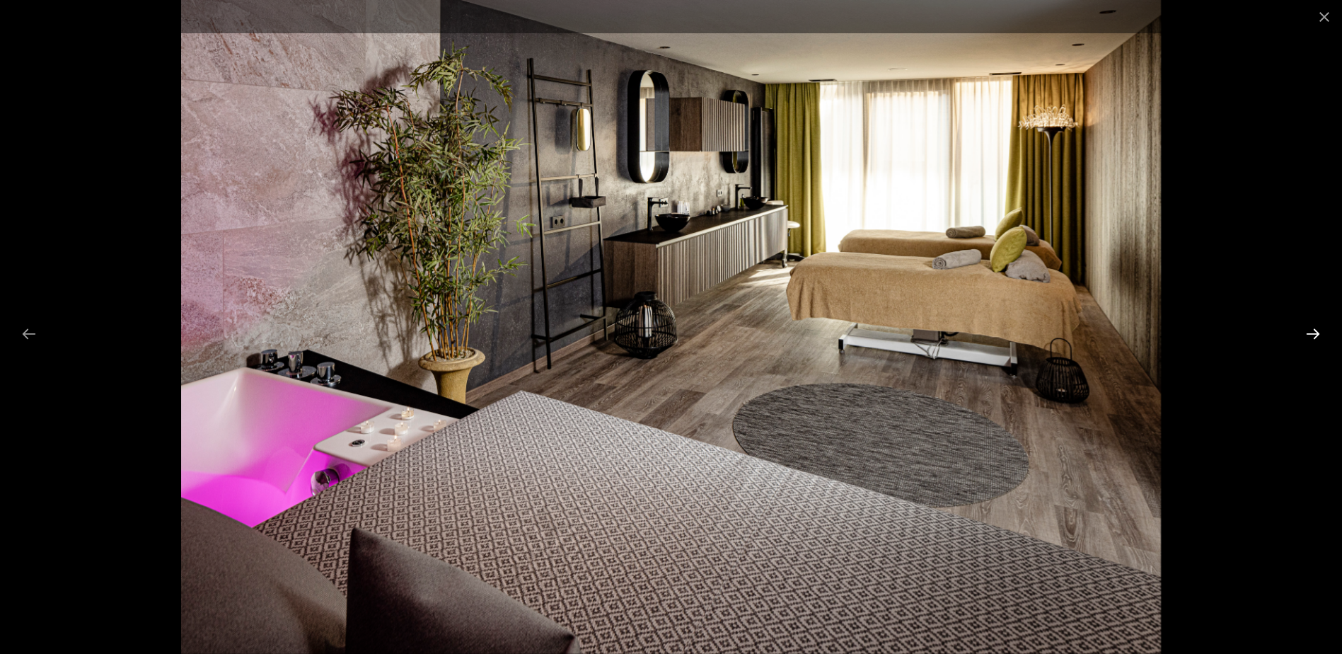
click at [1318, 333] on button "Next slide" at bounding box center [1314, 334] width 30 height 28
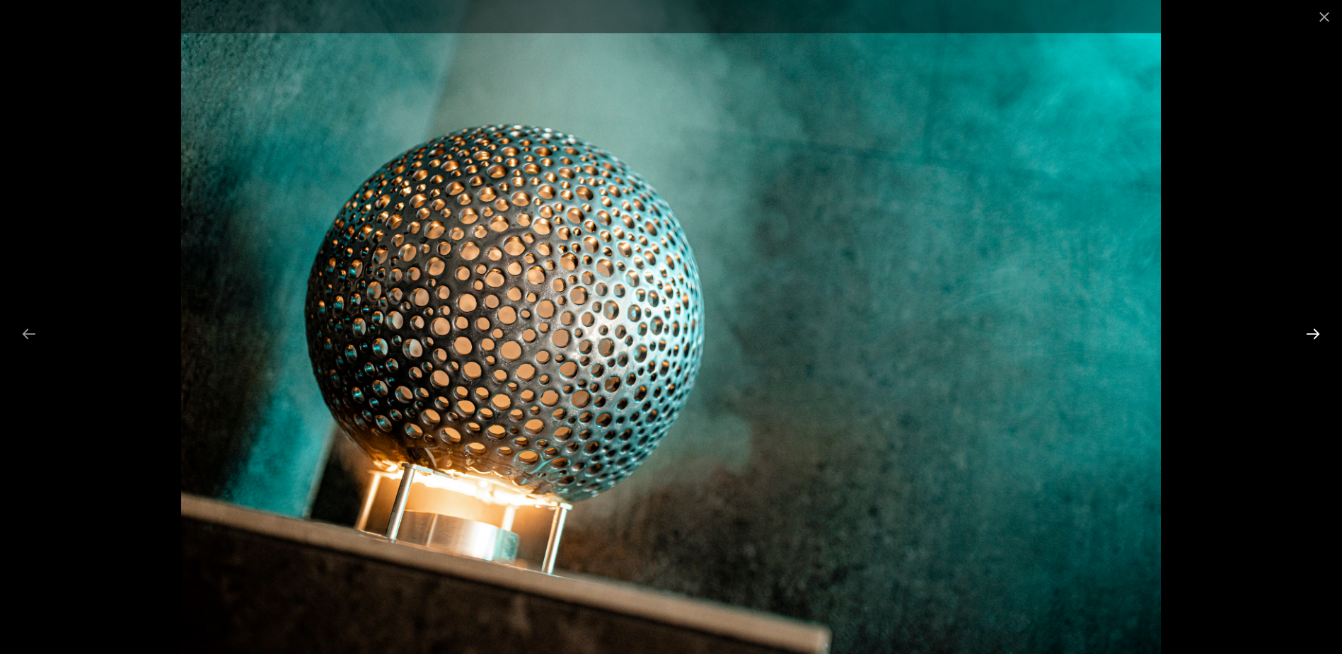
click at [1318, 333] on button "Next slide" at bounding box center [1314, 334] width 30 height 28
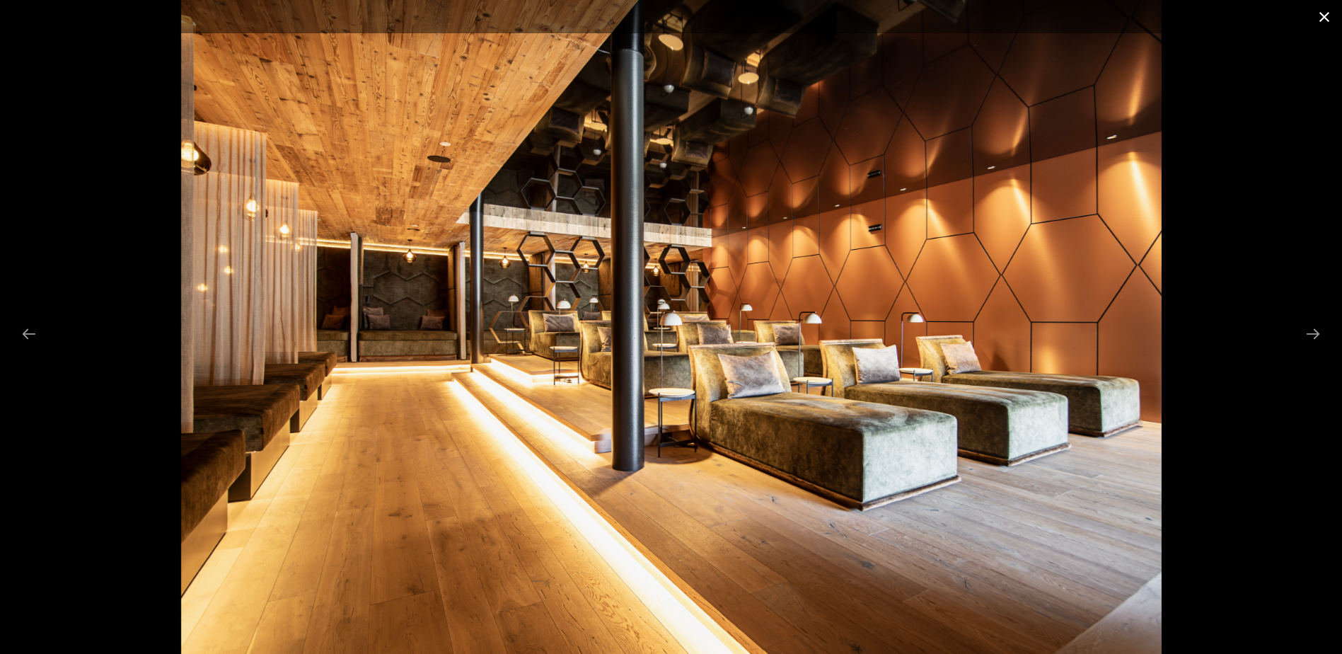
click at [1319, 23] on button "Close gallery" at bounding box center [1324, 16] width 35 height 33
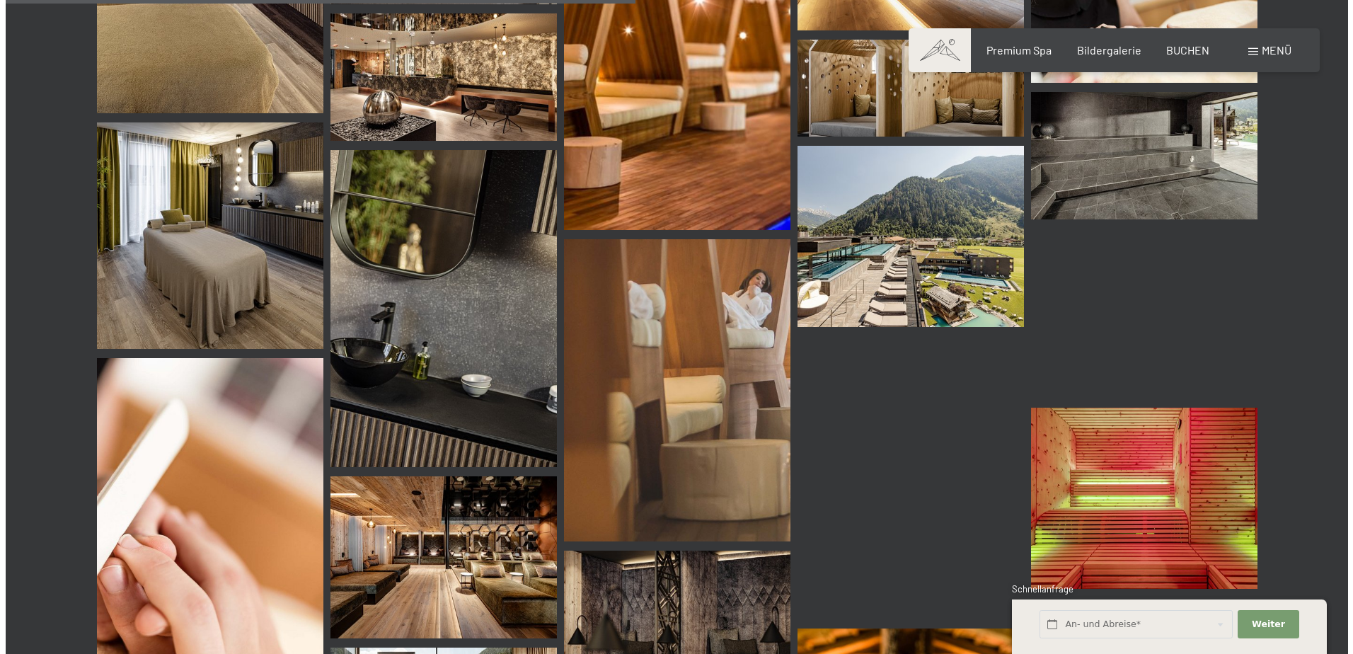
scroll to position [1630, 0]
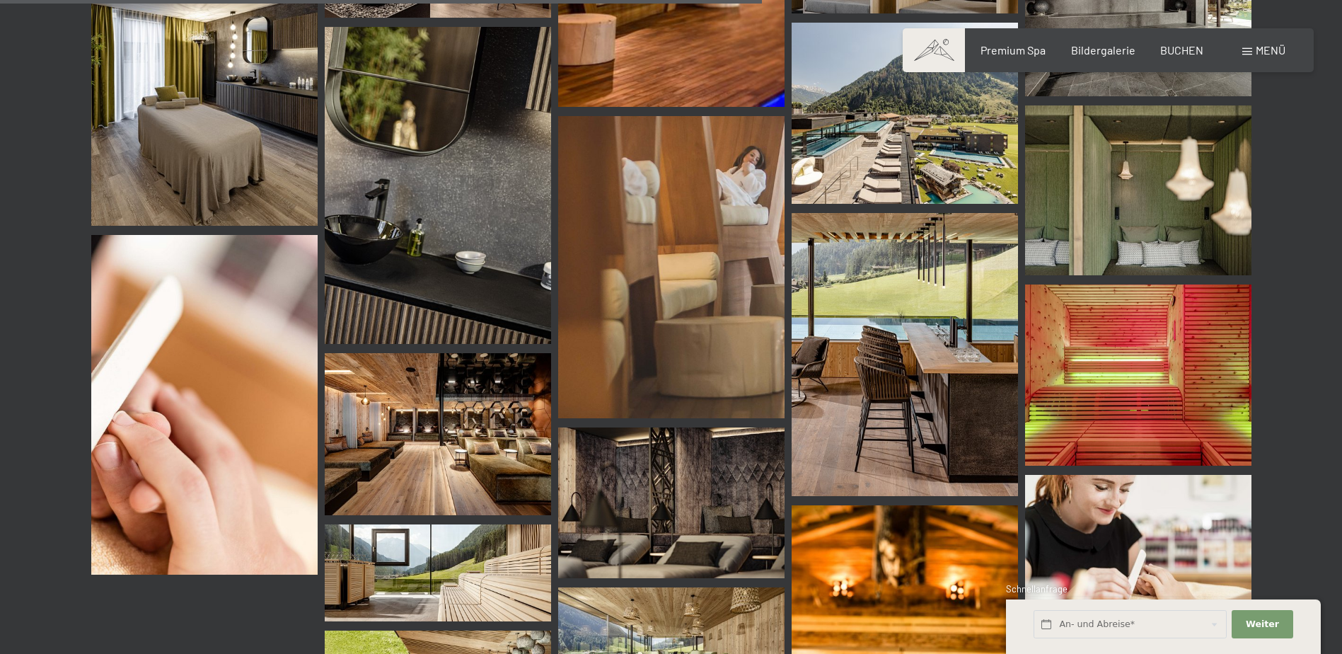
click at [940, 156] on img at bounding box center [905, 113] width 226 height 181
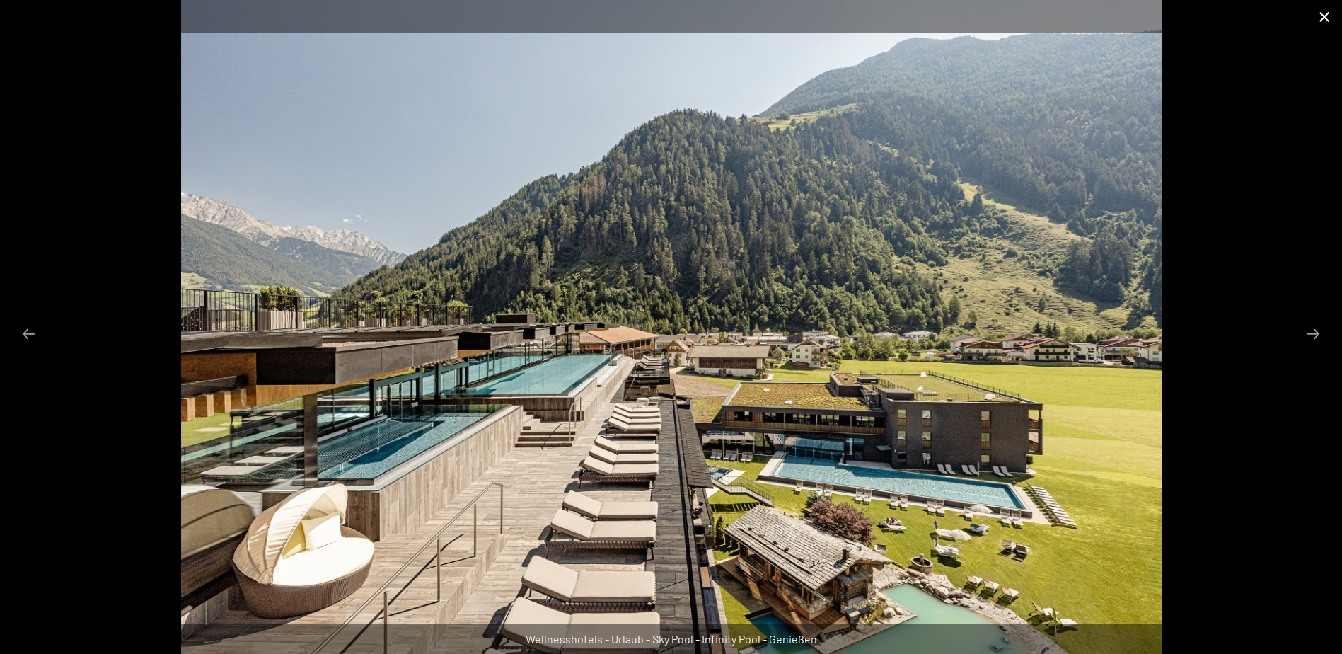
click at [1327, 16] on button "Close gallery" at bounding box center [1324, 16] width 35 height 33
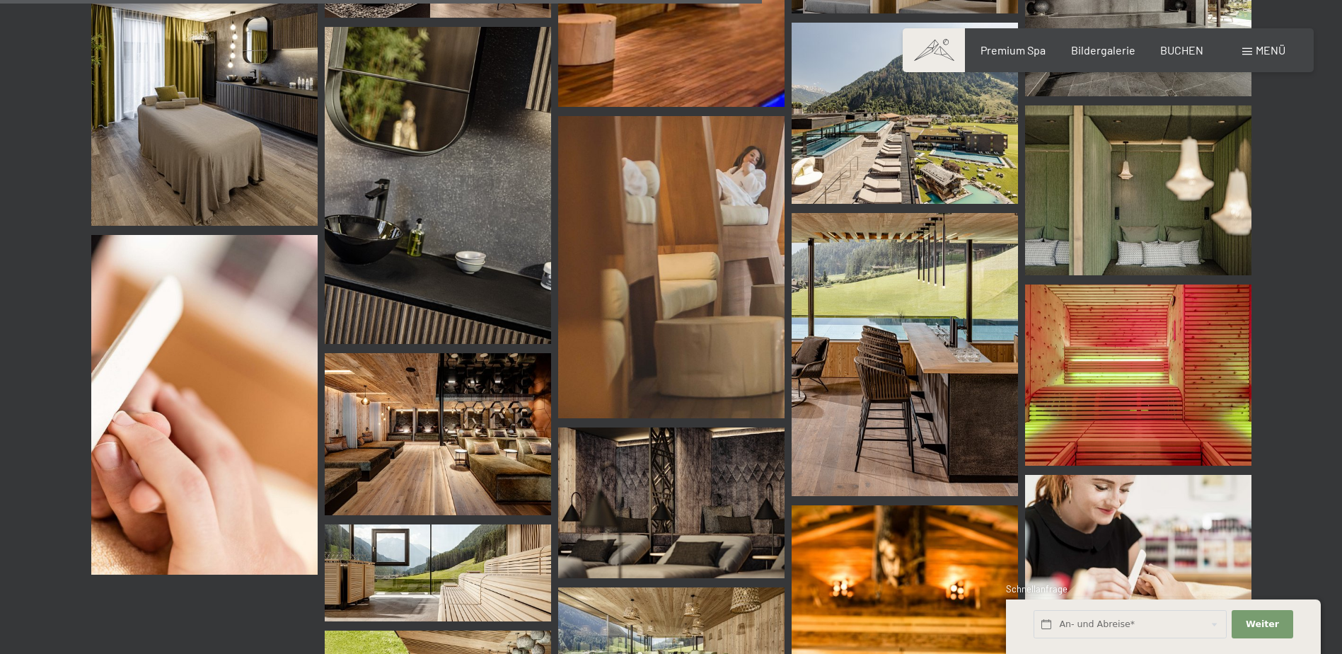
click at [1263, 50] on span "Menü" at bounding box center [1271, 49] width 30 height 13
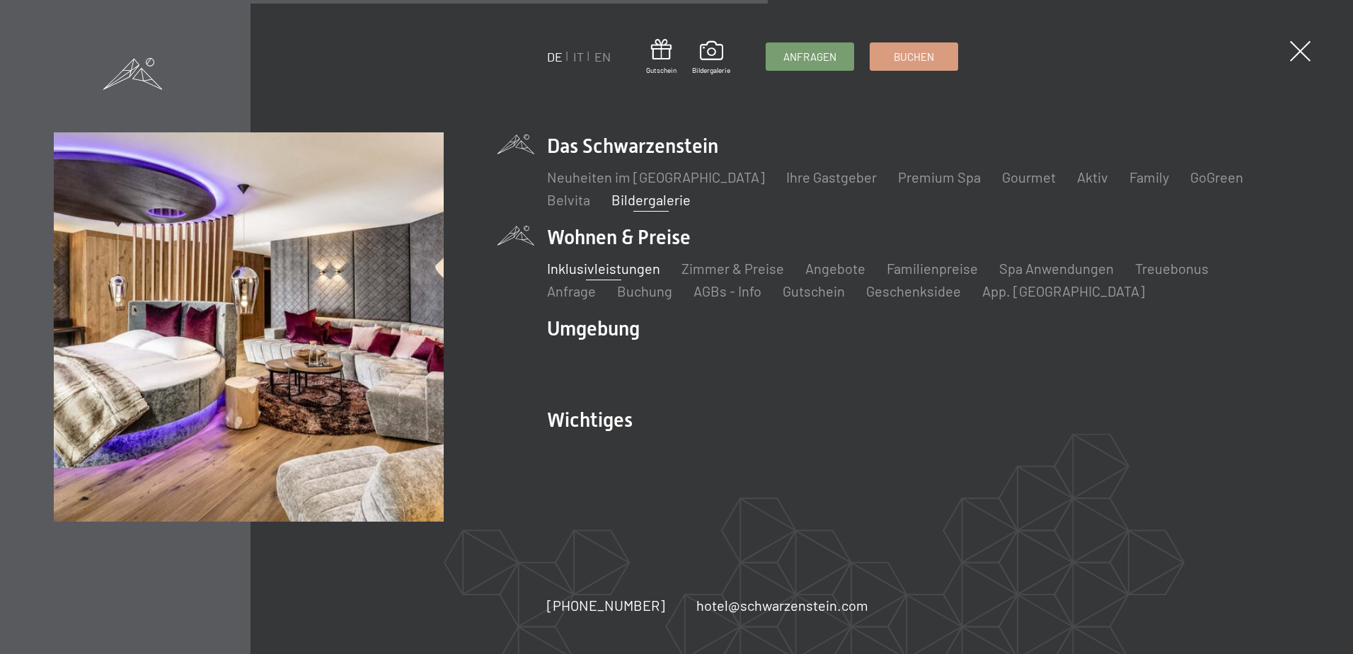
click at [638, 270] on link "Inklusivleistungen" at bounding box center [603, 268] width 113 height 17
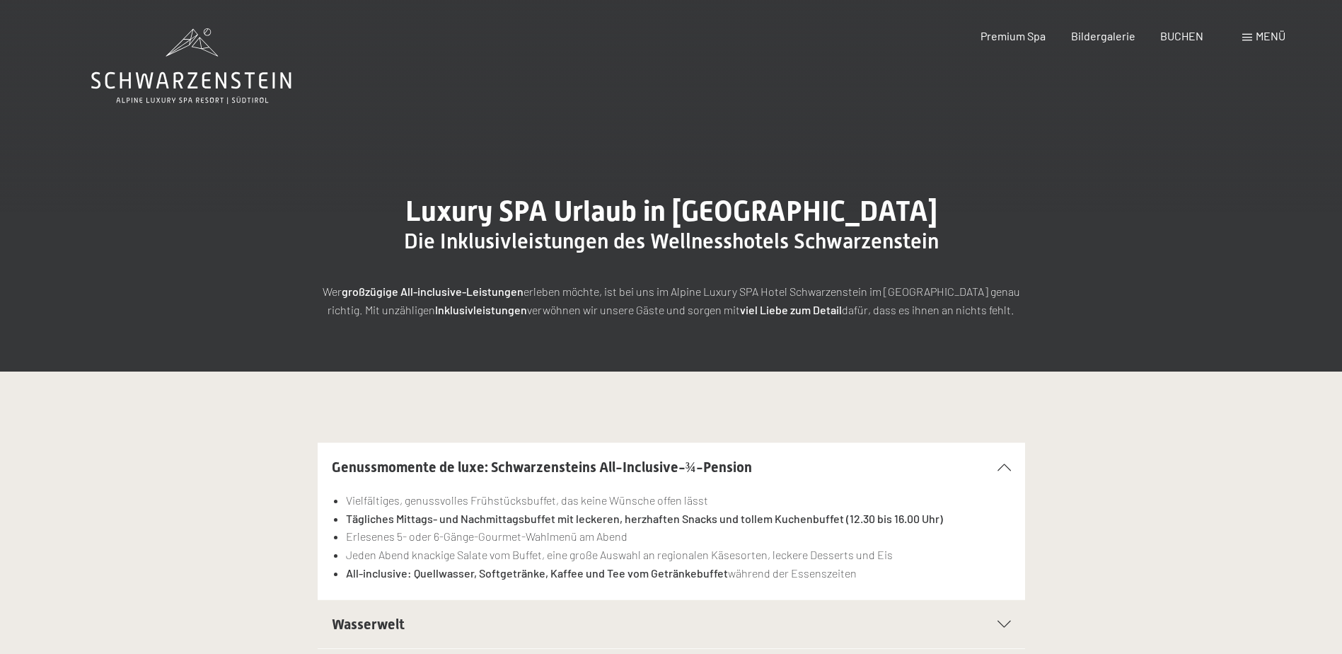
click at [1252, 33] on div "Menü" at bounding box center [1264, 36] width 43 height 16
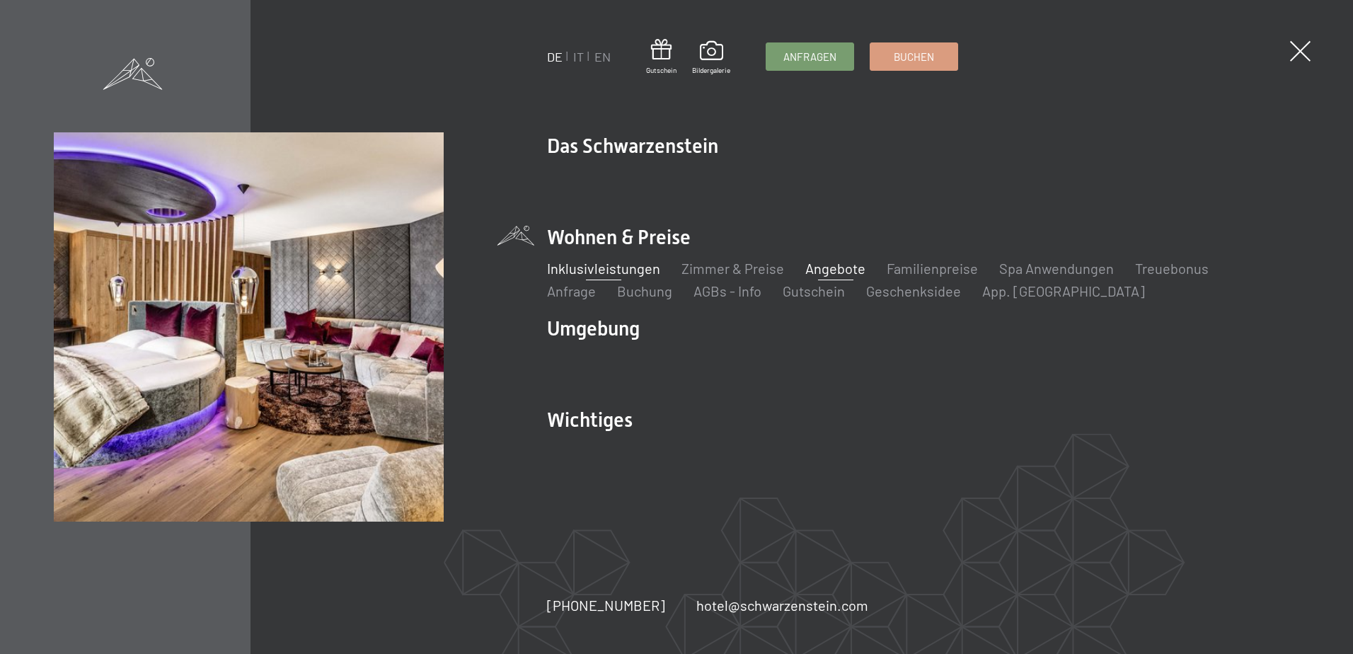
click at [848, 265] on link "Angebote" at bounding box center [835, 268] width 60 height 17
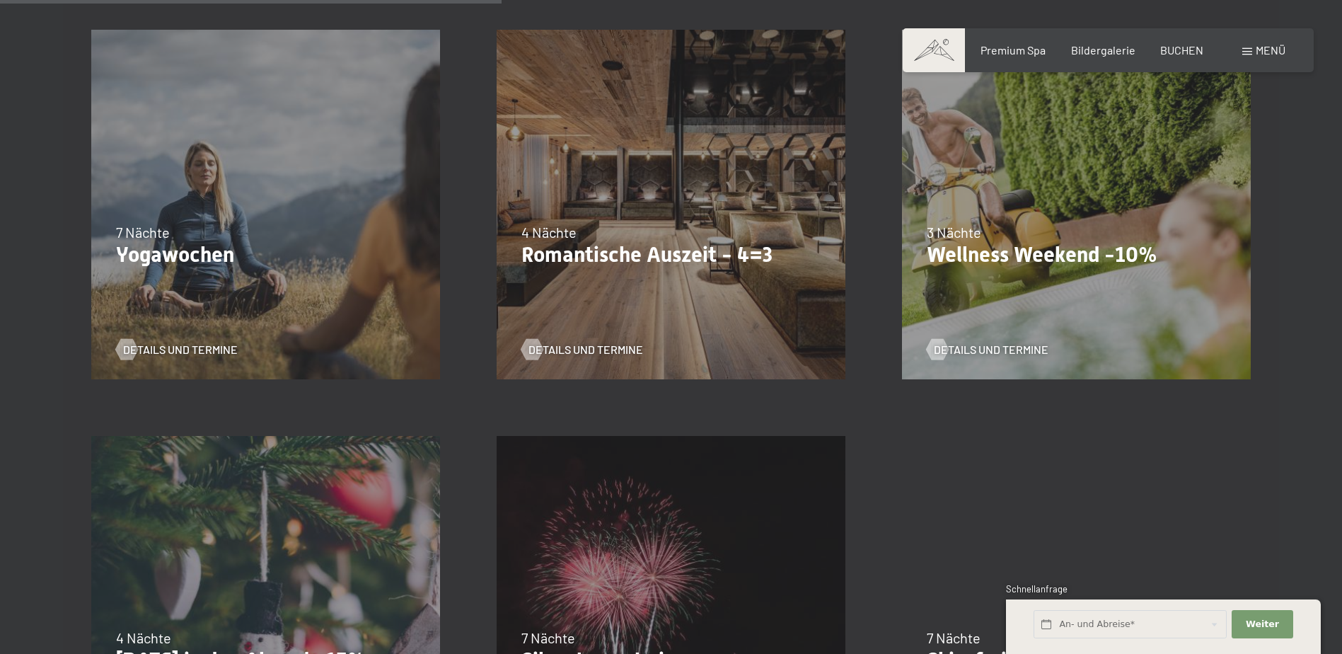
scroll to position [1274, 0]
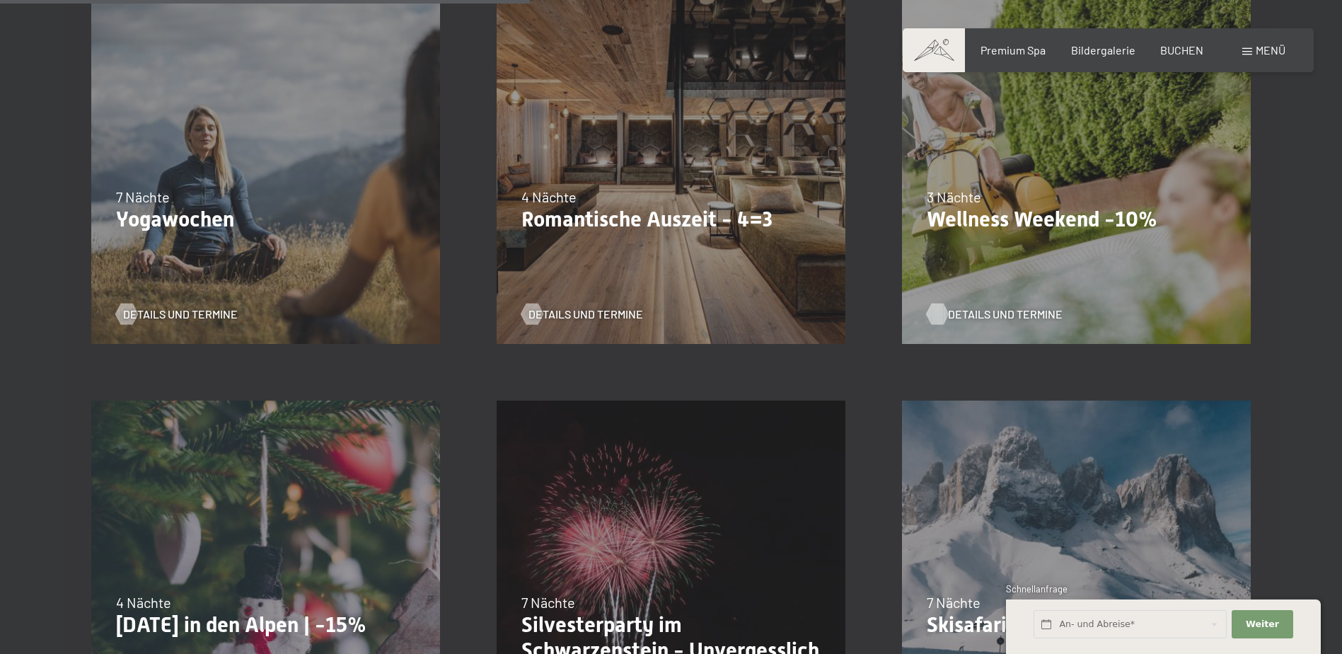
click at [999, 314] on span "Details und Termine" at bounding box center [1005, 314] width 115 height 16
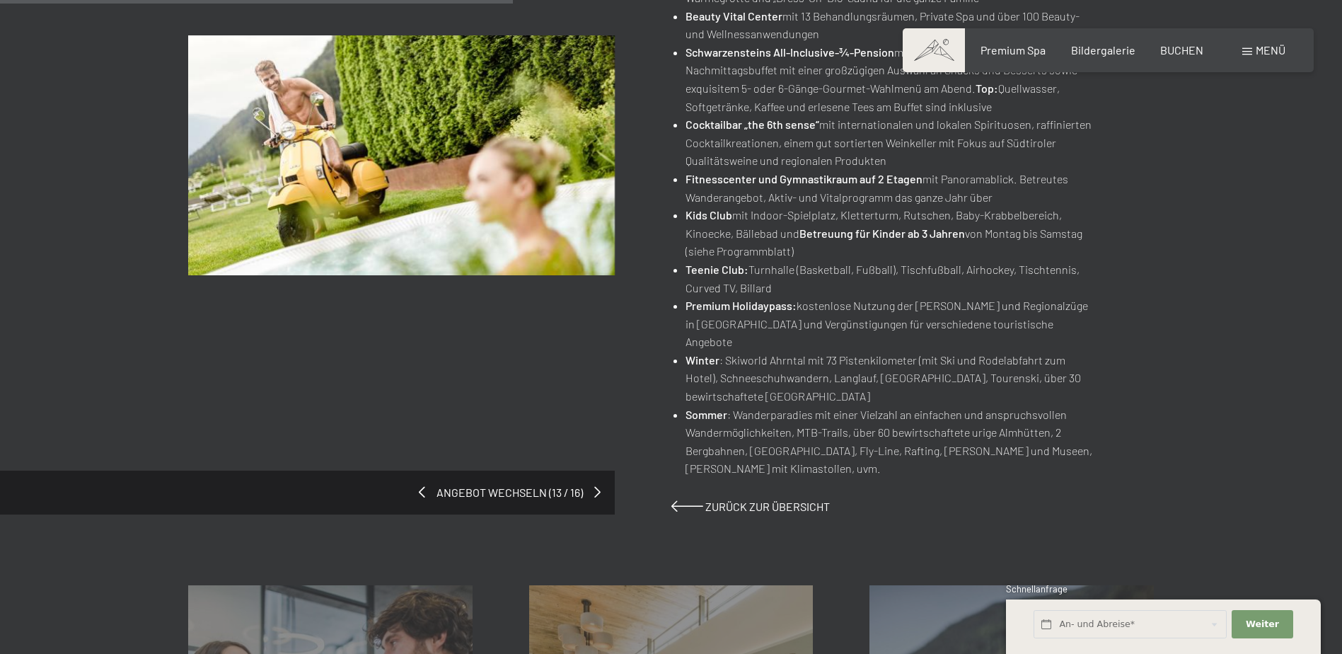
scroll to position [637, 0]
